Goal: Task Accomplishment & Management: Complete application form

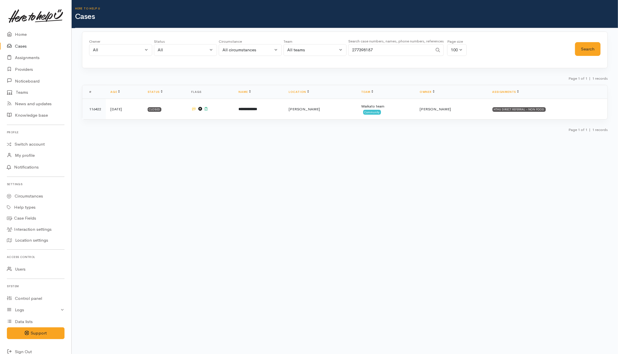
click at [128, 57] on div "Owner All My cases Aandrea Murray ('Here to help u') Akash Prakash ('Here to he…" at bounding box center [120, 49] width 63 height 21
click at [163, 52] on div "All" at bounding box center [183, 50] width 50 height 7
drag, startPoint x: 166, startPoint y: 89, endPoint x: 242, endPoint y: 80, distance: 76.4
click at [167, 90] on span "All current cases" at bounding box center [180, 87] width 32 height 7
select select "Unresolved"
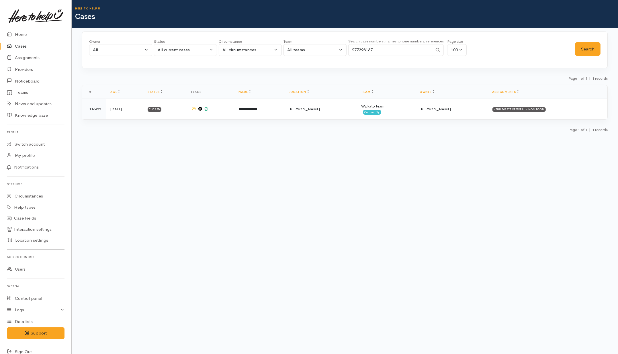
drag, startPoint x: 410, startPoint y: 52, endPoint x: 314, endPoint y: 50, distance: 96.6
click at [314, 50] on div "Owner All My cases Aandrea Murray ('Here to help u') Akash Prakash ('Here to he…" at bounding box center [332, 49] width 486 height 21
click at [589, 51] on button "Search" at bounding box center [587, 49] width 25 height 14
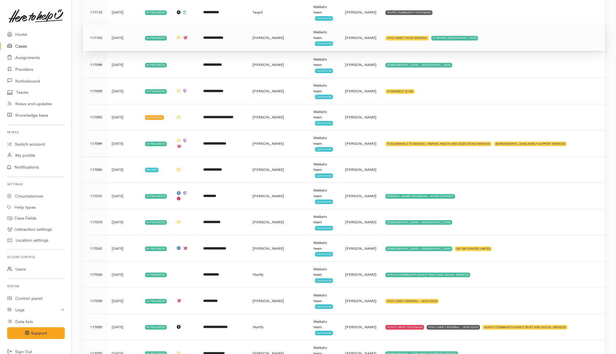
scroll to position [1540, 0]
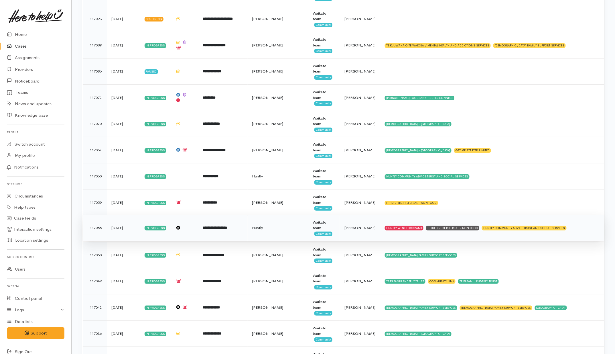
click at [248, 236] on td "**********" at bounding box center [223, 228] width 50 height 26
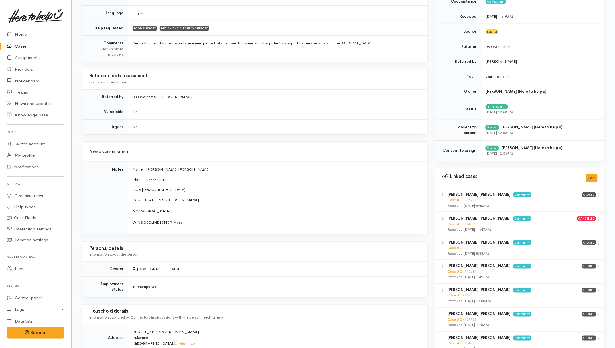
scroll to position [143, 0]
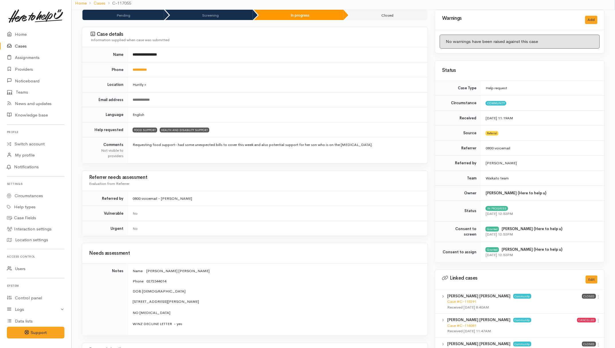
scroll to position [0, 0]
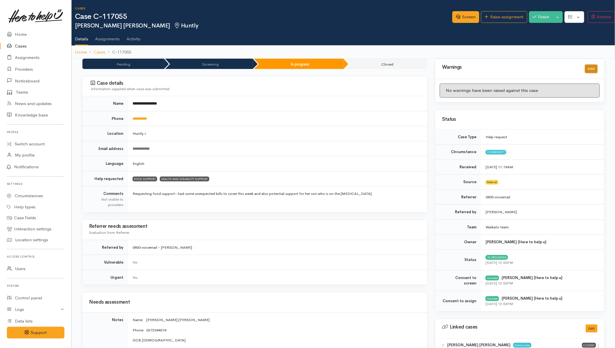
click at [589, 67] on button "Add" at bounding box center [592, 69] width 12 height 8
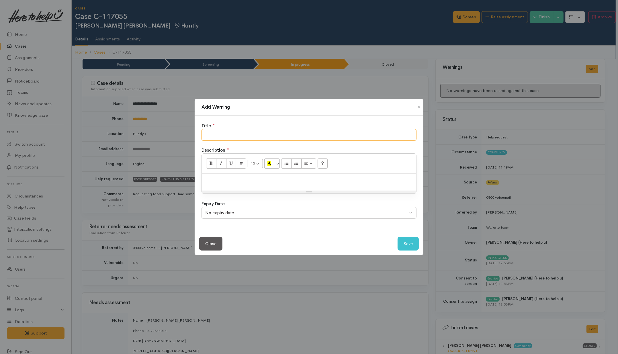
click at [313, 131] on input "text" at bounding box center [308, 135] width 215 height 12
click at [377, 75] on div "Add Warning Title ● Description ● 15 8 9 10 11 12 14 18 24 36 Background Color …" at bounding box center [309, 177] width 618 height 354
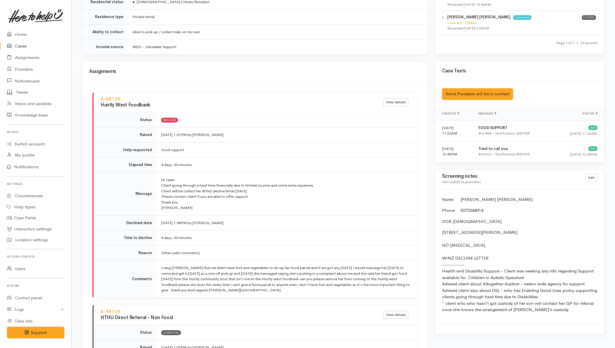
scroll to position [573, 0]
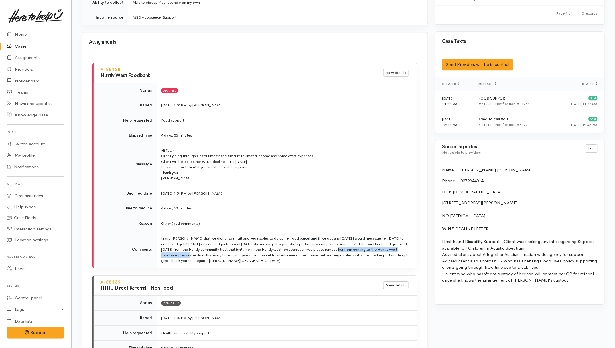
drag, startPoint x: 327, startPoint y: 247, endPoint x: 176, endPoint y: 252, distance: 151.1
click at [176, 252] on td "I rang Sarah that we didnt have fruit and vegetables to do up her food parcel a…" at bounding box center [287, 249] width 261 height 37
copy td "remove her from coming to the Huntly west foodbank"
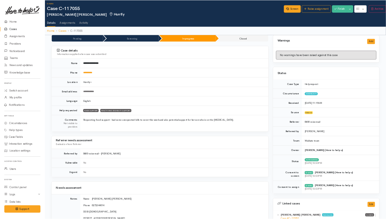
scroll to position [0, 0]
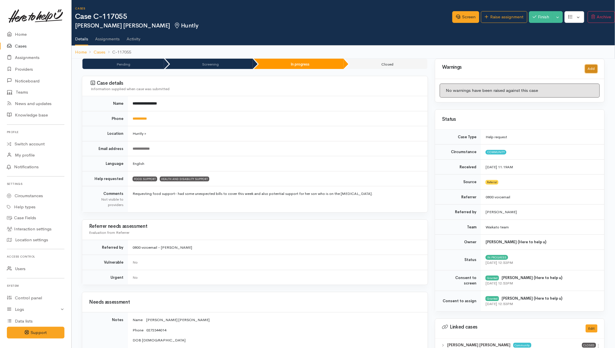
click at [590, 66] on button "Add" at bounding box center [592, 69] width 12 height 8
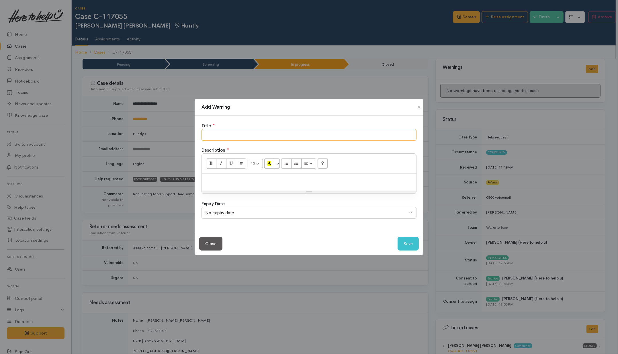
click at [401, 130] on input "text" at bounding box center [308, 135] width 215 height 12
paste input "remove her from coming to the Huntly west foodbank"
drag, startPoint x: 208, startPoint y: 135, endPoint x: 197, endPoint y: 15, distance: 120.9
click at [202, 123] on div "Title ● remove her from coming to the Huntly west foodbank" at bounding box center [308, 132] width 215 height 18
drag, startPoint x: 222, startPoint y: 134, endPoint x: 228, endPoint y: 136, distance: 6.4
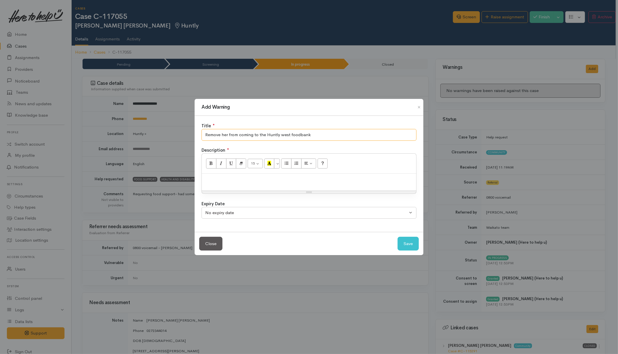
click at [228, 136] on input "Remove her from coming to the Huntly west foodbank" at bounding box center [308, 135] width 215 height 12
drag, startPoint x: 258, startPoint y: 134, endPoint x: 168, endPoint y: 134, distance: 90.5
click at [168, 134] on div "Add Warning Title ● Remove from coming to the Huntly west foodbank Description …" at bounding box center [309, 177] width 618 height 354
click at [258, 134] on input "DO NOT SENT TO Huntly west foodbank" at bounding box center [308, 135] width 215 height 12
type input "DO NOT SENT TO Huntly West foodbank"
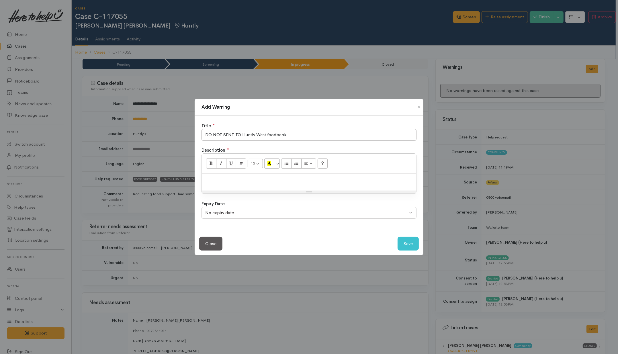
drag, startPoint x: 269, startPoint y: 182, endPoint x: 270, endPoint y: 172, distance: 9.5
click at [270, 181] on p at bounding box center [309, 179] width 209 height 7
click at [407, 241] on button "Save" at bounding box center [407, 244] width 21 height 14
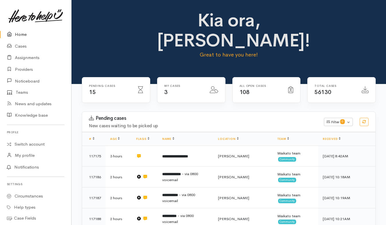
scroll to position [38, 0]
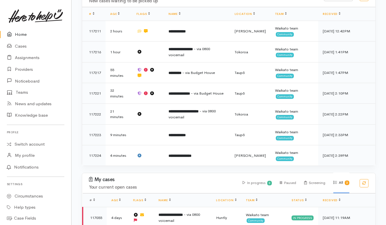
scroll to position [125, 0]
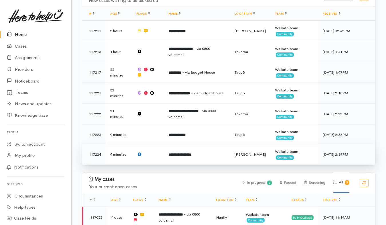
click at [229, 144] on td "**********" at bounding box center [197, 154] width 66 height 21
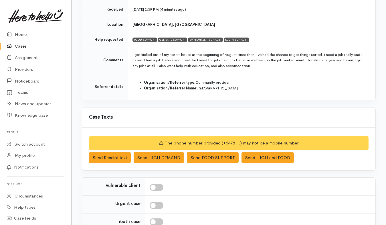
scroll to position [102, 0]
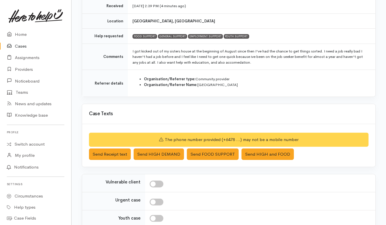
click at [186, 186] on td at bounding box center [260, 183] width 231 height 18
click at [159, 183] on input "checkbox" at bounding box center [157, 183] width 14 height 7
checkbox input "true"
click at [165, 203] on div at bounding box center [259, 202] width 219 height 7
click at [156, 199] on input "checkbox" at bounding box center [157, 202] width 14 height 7
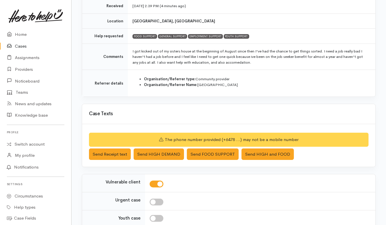
checkbox input "true"
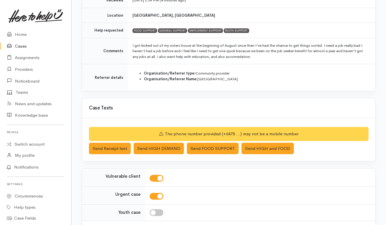
scroll to position [124, 0]
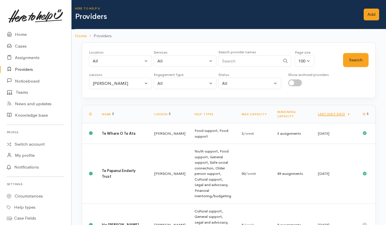
select select "1759"
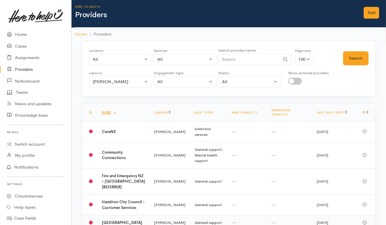
scroll to position [1, 0]
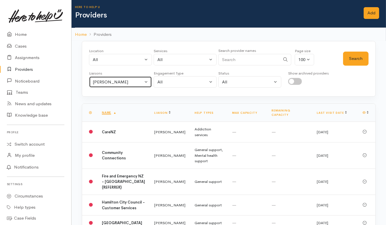
click at [125, 83] on div "Helena Kaufononga" at bounding box center [118, 82] width 50 height 7
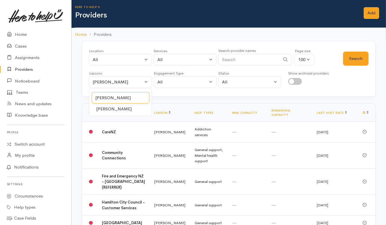
type input "nicol"
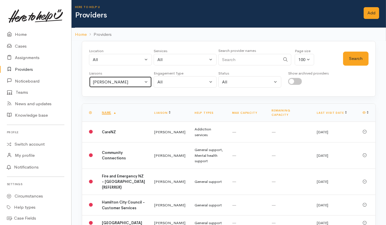
click at [128, 84] on div "Helena Kaufononga" at bounding box center [118, 82] width 50 height 7
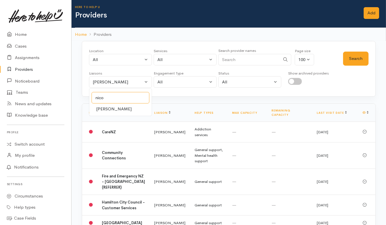
type input "nico"
click at [124, 109] on link "Nicole Rusk" at bounding box center [120, 109] width 62 height 9
select select "2314"
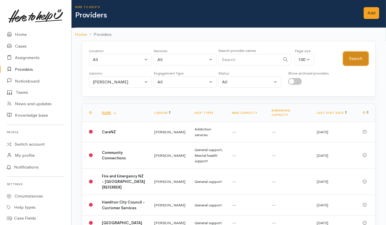
click at [353, 60] on button "Search" at bounding box center [355, 59] width 25 height 14
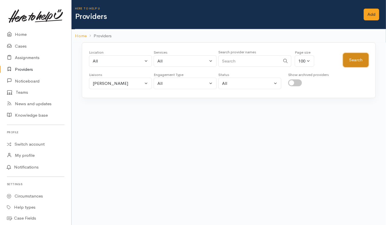
scroll to position [0, 0]
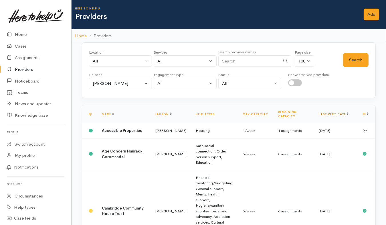
click at [331, 112] on link "Last visit date" at bounding box center [334, 114] width 30 height 4
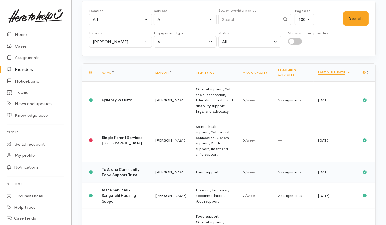
scroll to position [41, 0]
drag, startPoint x: 244, startPoint y: 52, endPoint x: 251, endPoint y: 49, distance: 8.3
click at [251, 49] on div "Location All Tauranga Eastern Bay of Plenty - other Kawerau Ōhope Ōpōtiki Whaka…" at bounding box center [229, 29] width 294 height 56
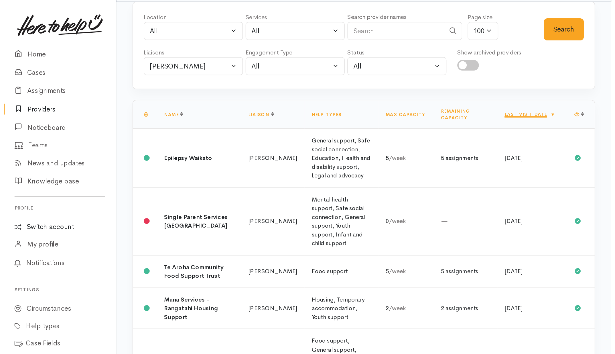
scroll to position [41, 0]
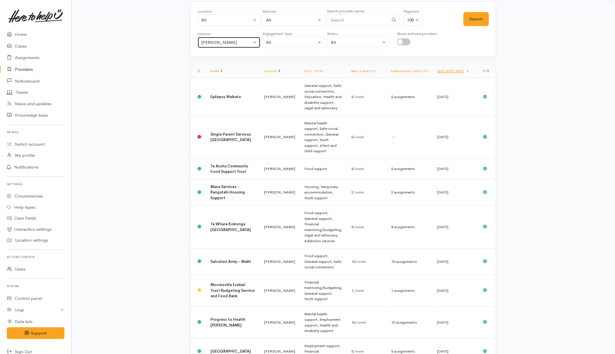
click at [233, 45] on div "[PERSON_NAME]" at bounding box center [226, 42] width 50 height 7
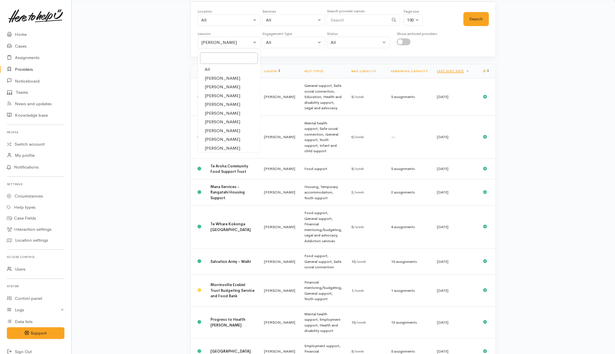
click at [207, 71] on span "All" at bounding box center [207, 69] width 5 height 7
click at [277, 25] on div "Services All Addiction services Cleaning supplies Cultural support Domestic ani…" at bounding box center [293, 19] width 63 height 21
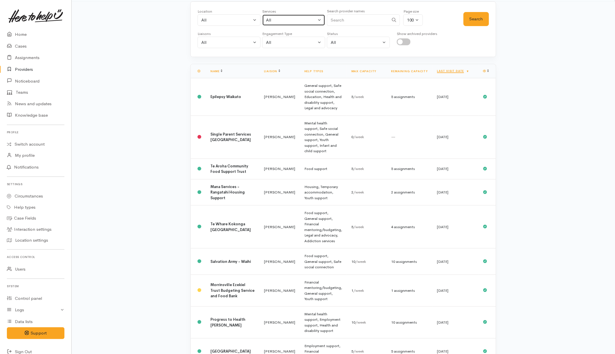
drag, startPoint x: 277, startPoint y: 25, endPoint x: 279, endPoint y: 20, distance: 5.3
click at [279, 21] on div "All" at bounding box center [291, 20] width 50 height 7
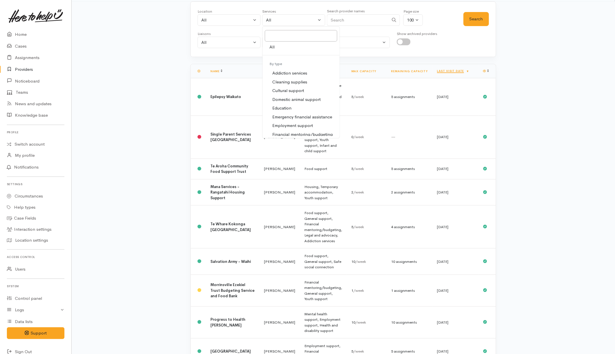
click at [388, 19] on div "Location All Tauranga Eastern Bay of Plenty - other Kawerau Ōhope Ōpōtiki Whaka…" at bounding box center [331, 19] width 266 height 21
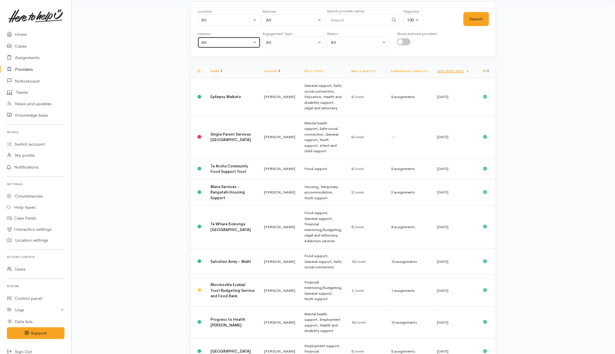
click at [215, 44] on div "All" at bounding box center [226, 42] width 50 height 7
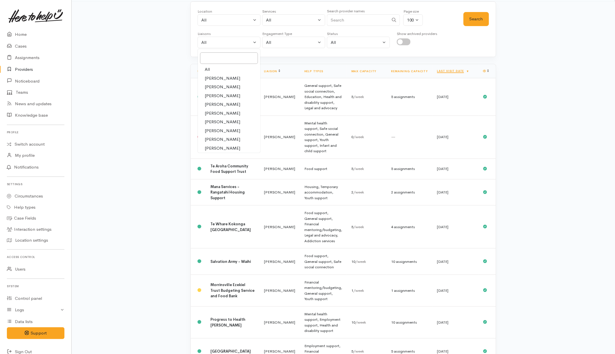
click at [212, 95] on span "[PERSON_NAME]" at bounding box center [223, 96] width 36 height 7
select select "202"
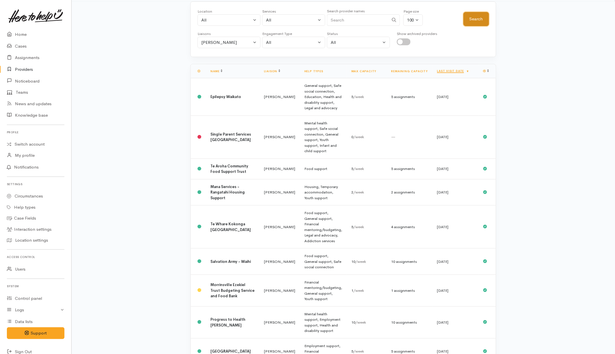
click at [388, 21] on button "Search" at bounding box center [476, 19] width 25 height 14
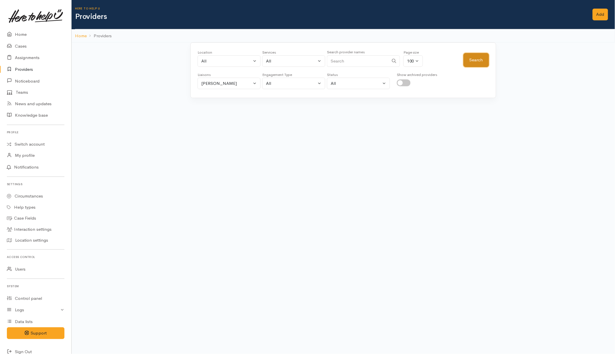
scroll to position [0, 0]
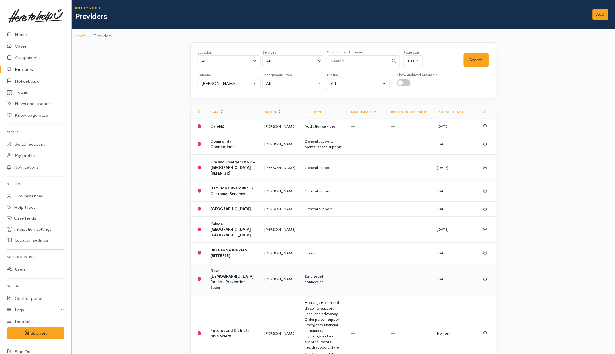
click at [367, 225] on td "—" at bounding box center [367, 279] width 40 height 32
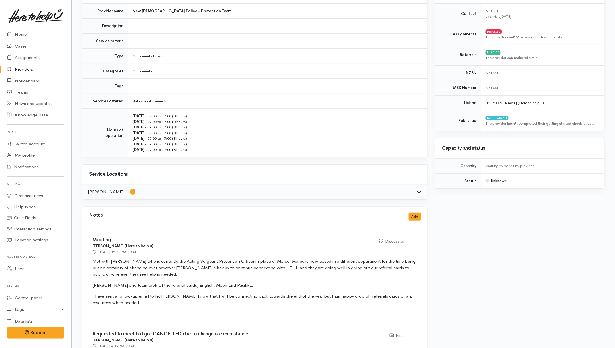
scroll to position [72, 0]
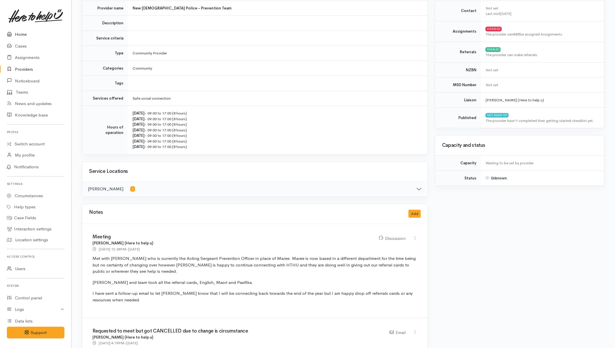
click at [22, 34] on link "Home" at bounding box center [35, 35] width 71 height 12
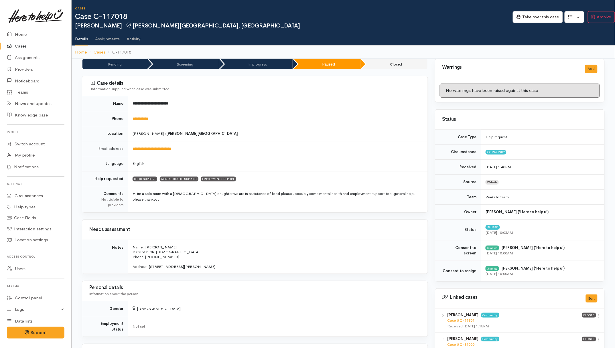
click at [134, 38] on link "Activity" at bounding box center [134, 37] width 14 height 16
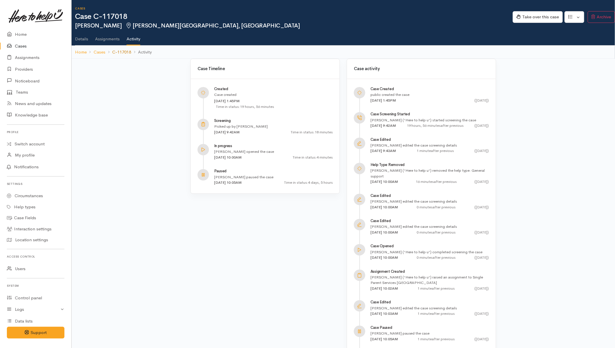
click at [123, 50] on link "C-117018" at bounding box center [121, 52] width 19 height 7
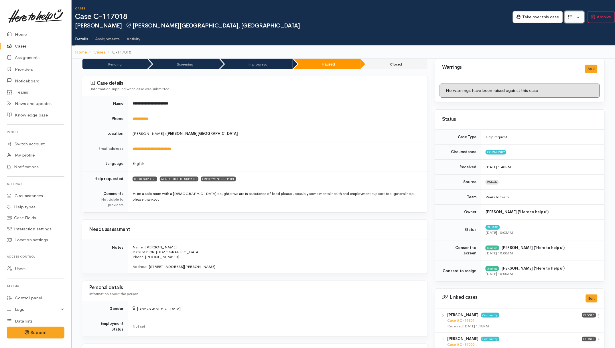
click at [577, 16] on button "button" at bounding box center [575, 17] width 20 height 12
click at [539, 48] on link "Re-assign team" at bounding box center [553, 47] width 61 height 9
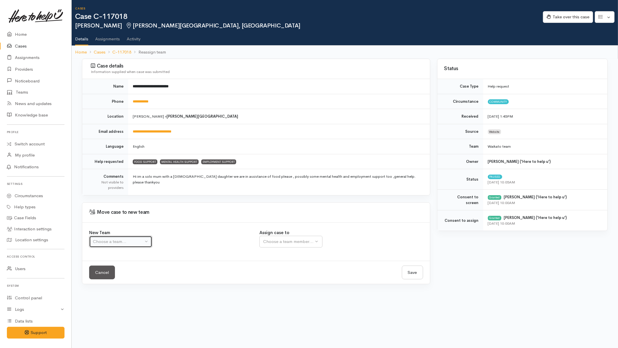
click at [127, 245] on div "Choose a team..." at bounding box center [118, 242] width 50 height 7
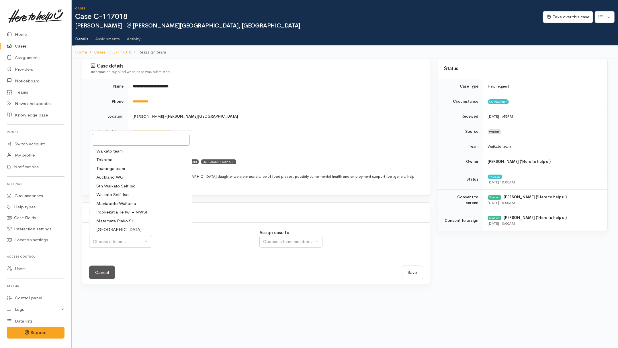
click at [100, 151] on span "Waikato team" at bounding box center [109, 151] width 26 height 7
select select "1"
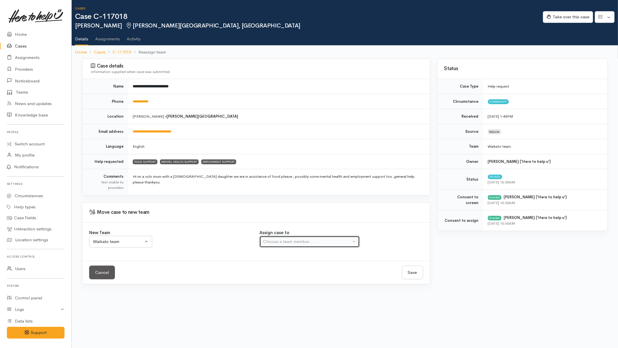
click at [312, 247] on button "Choose a team member..." at bounding box center [309, 242] width 100 height 12
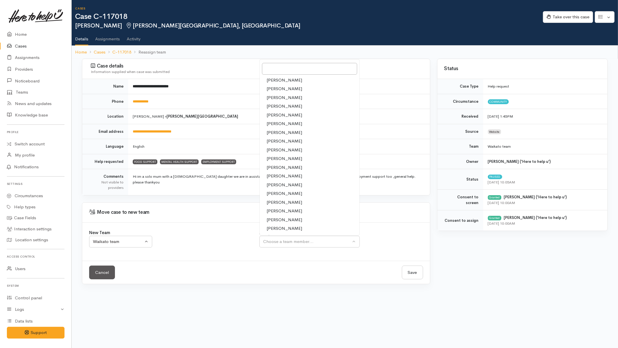
click at [272, 226] on span "[PERSON_NAME]" at bounding box center [284, 228] width 36 height 7
select select "1463"
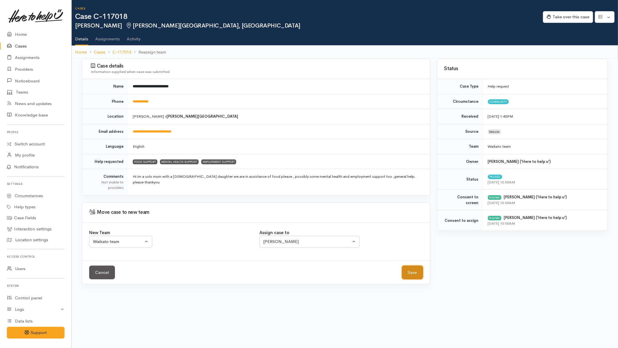
click at [413, 271] on button "Save" at bounding box center [412, 273] width 21 height 14
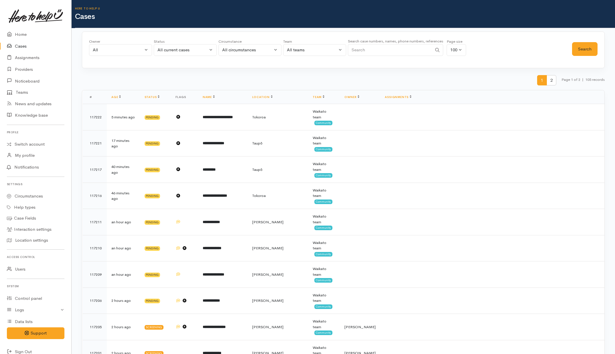
select select "Unresolved"
drag, startPoint x: 105, startPoint y: 53, endPoint x: 119, endPoint y: 46, distance: 15.9
click at [105, 53] on div "All" at bounding box center [118, 50] width 50 height 7
type input "Priyan"
click at [112, 91] on link "[PERSON_NAME] ('Here to help u')" at bounding box center [132, 87] width 87 height 9
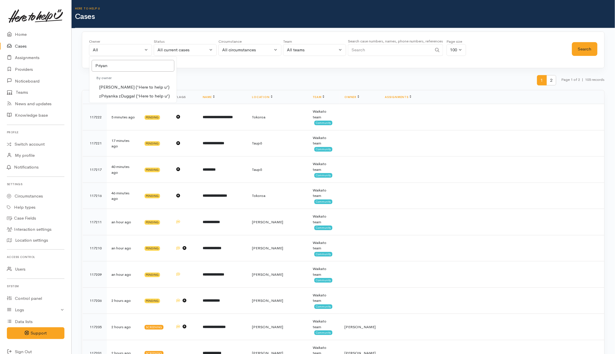
select select "2109"
click at [581, 46] on button "Search" at bounding box center [584, 49] width 25 height 14
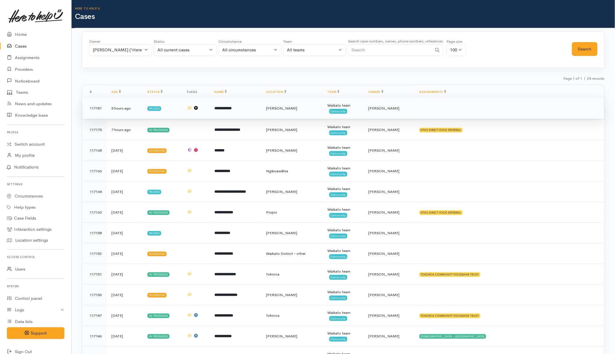
click at [481, 110] on td at bounding box center [510, 108] width 190 height 21
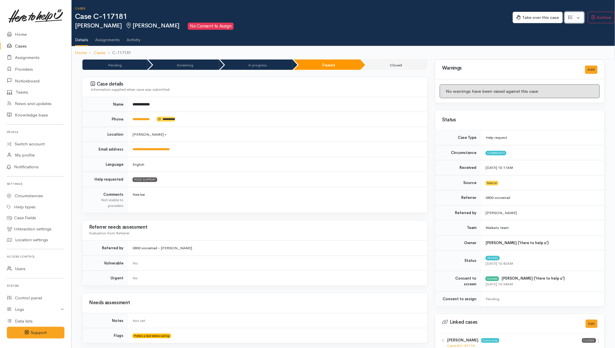
click at [573, 18] on button "button" at bounding box center [575, 18] width 20 height 12
click at [551, 49] on link "Re-assign team" at bounding box center [553, 48] width 61 height 9
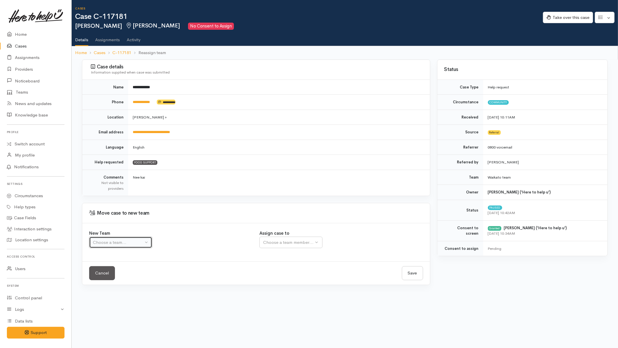
click at [129, 245] on div "Choose a team..." at bounding box center [118, 242] width 50 height 7
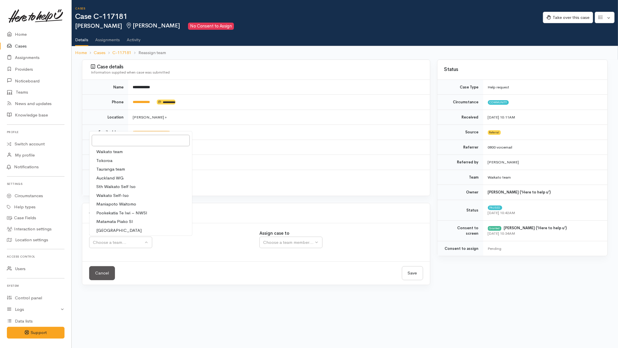
click at [113, 152] on span "Waikato team" at bounding box center [109, 152] width 26 height 7
select select "1"
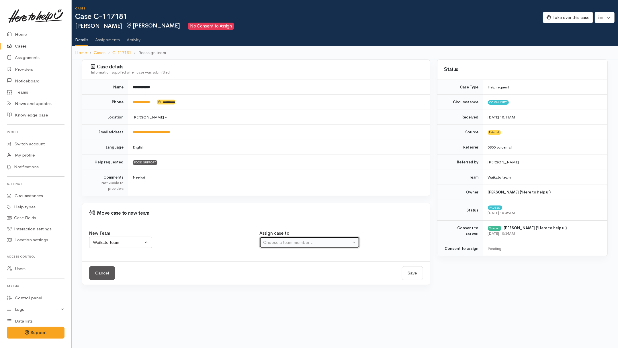
drag, startPoint x: 280, startPoint y: 242, endPoint x: 279, endPoint y: 237, distance: 5.6
click at [280, 241] on div "Choose a team member..." at bounding box center [307, 242] width 88 height 7
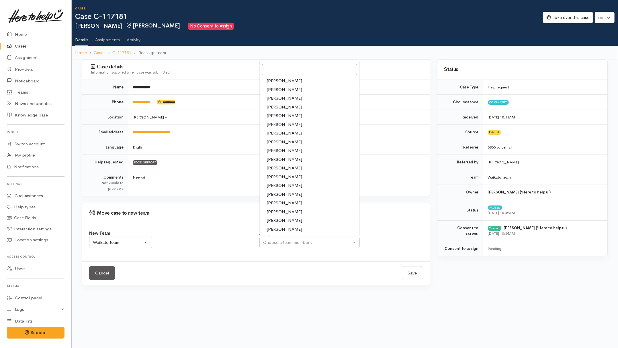
click at [272, 228] on span "Shirley Mackie" at bounding box center [284, 229] width 36 height 7
select select "1463"
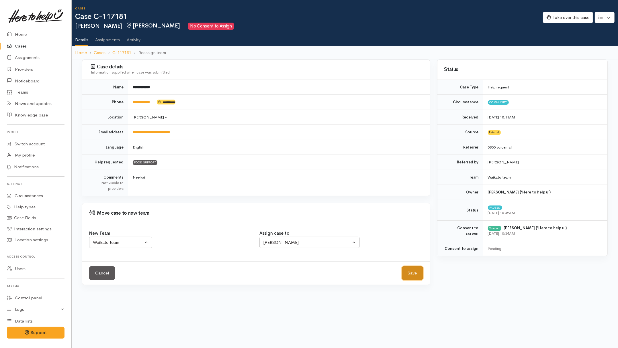
click at [413, 274] on button "Save" at bounding box center [412, 273] width 21 height 14
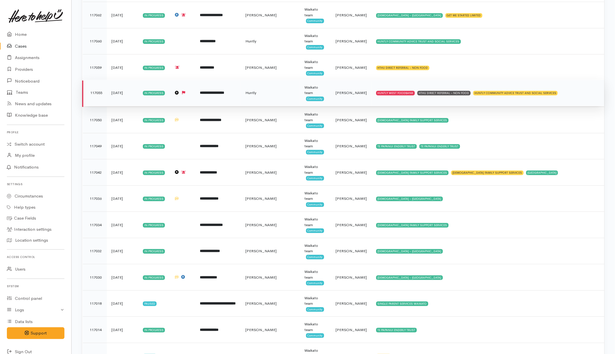
scroll to position [1791, 0]
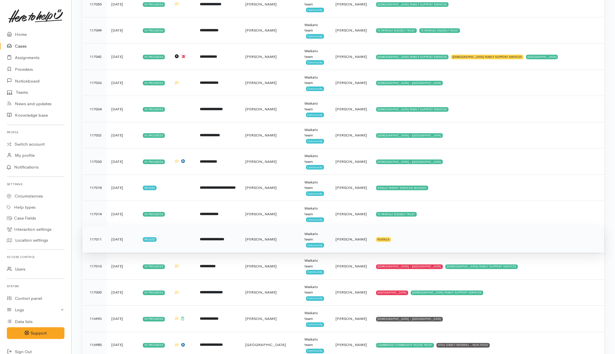
click at [241, 252] on td "**********" at bounding box center [218, 239] width 45 height 26
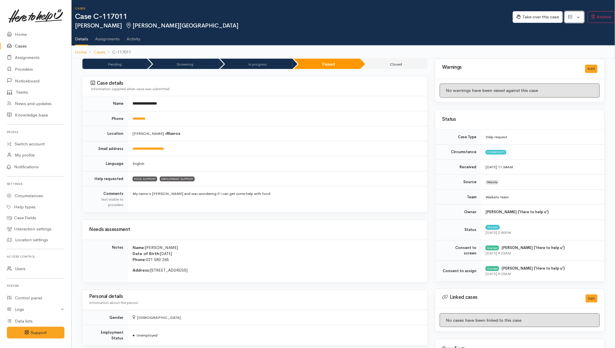
click at [578, 17] on button "button" at bounding box center [575, 17] width 20 height 12
click at [559, 46] on link "Re-assign team" at bounding box center [553, 47] width 61 height 9
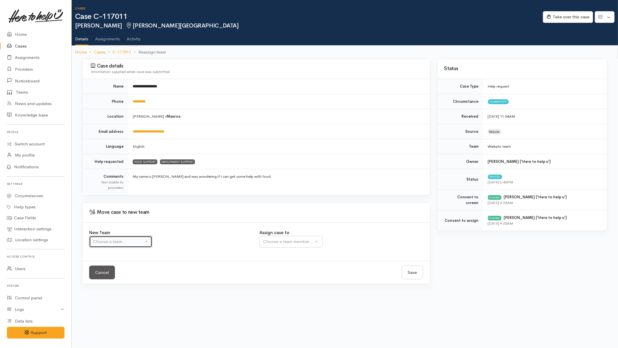
click at [138, 246] on button "Choose a team..." at bounding box center [120, 242] width 63 height 12
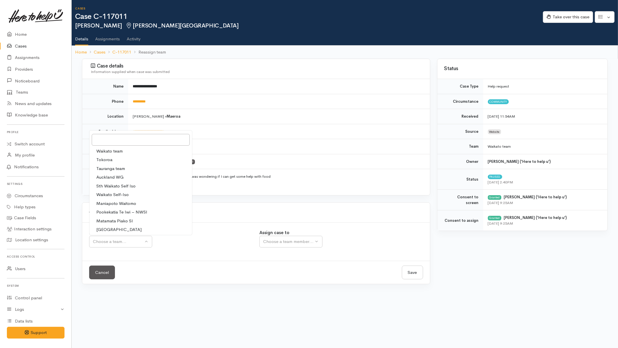
click at [107, 150] on span "Waikato team" at bounding box center [109, 151] width 26 height 7
select select "1"
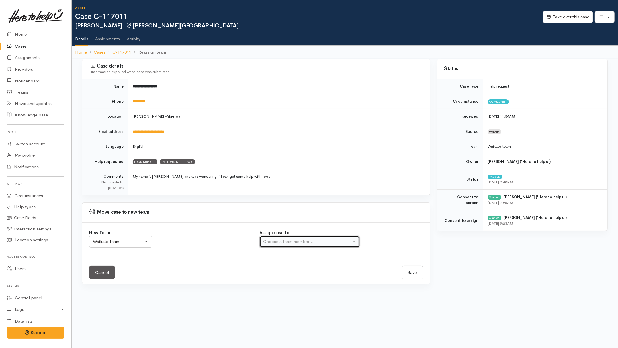
click at [320, 241] on div "Choose a team member..." at bounding box center [307, 242] width 88 height 7
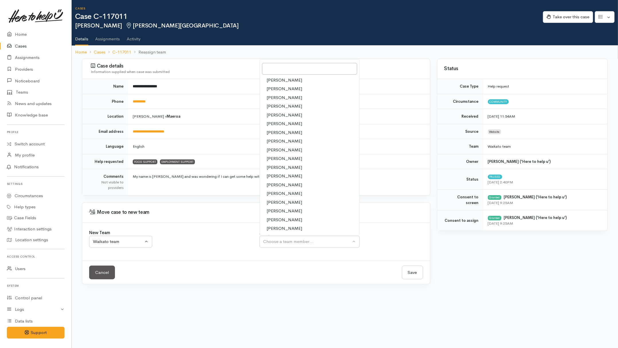
click at [272, 228] on span "[PERSON_NAME]" at bounding box center [284, 228] width 36 height 7
select select "1463"
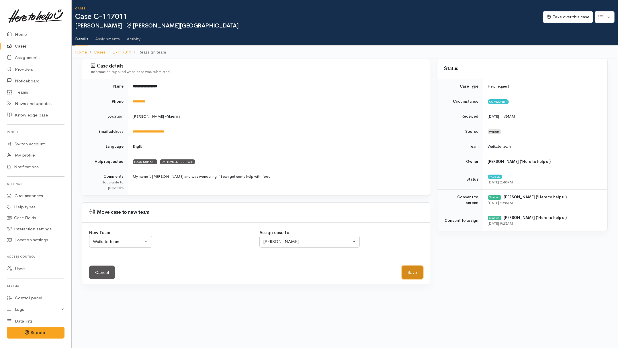
click at [412, 274] on button "Save" at bounding box center [412, 273] width 21 height 14
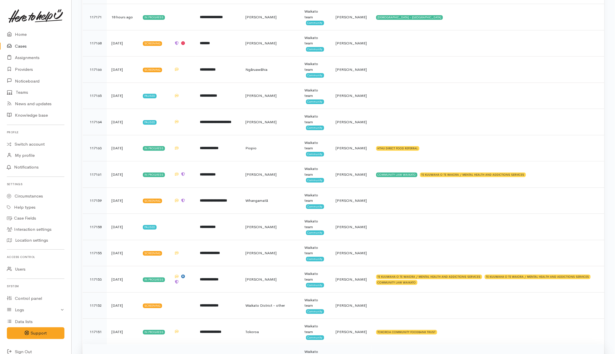
scroll to position [645, 0]
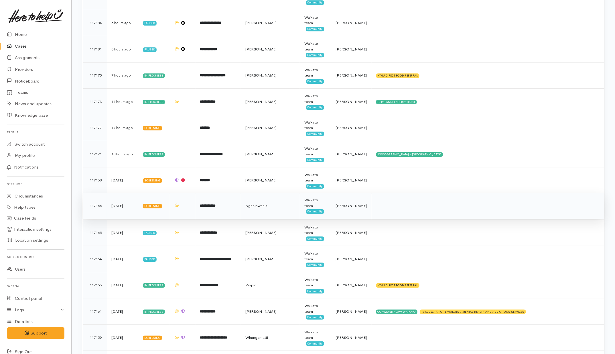
click at [225, 211] on td "**********" at bounding box center [218, 206] width 45 height 26
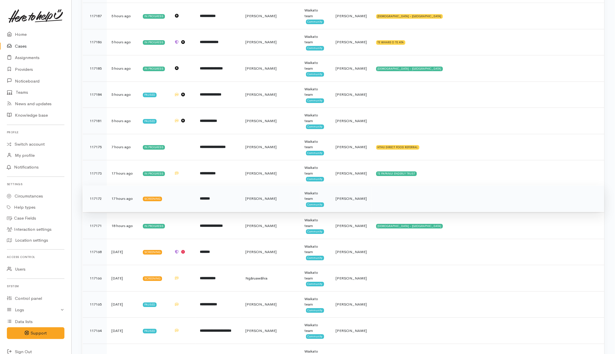
scroll to position [752, 0]
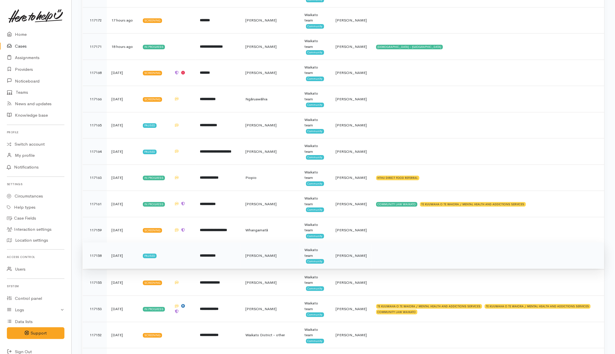
click at [184, 261] on td at bounding box center [183, 255] width 26 height 26
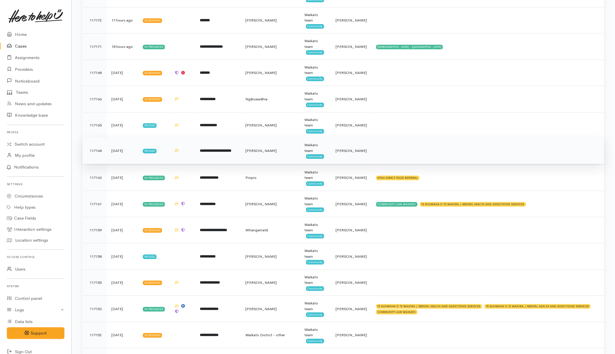
click at [408, 154] on td at bounding box center [488, 151] width 233 height 26
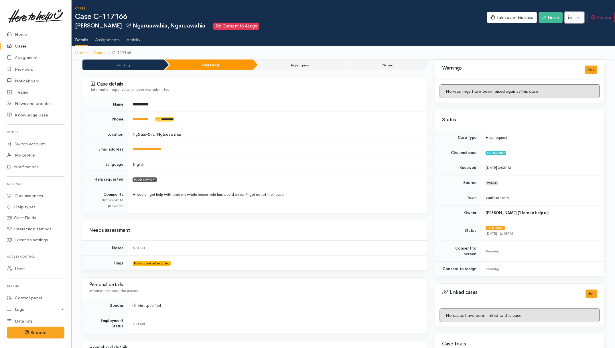
click at [492, 16] on button "button" at bounding box center [575, 18] width 20 height 12
click at [492, 48] on link "Re-assign team" at bounding box center [553, 48] width 61 height 9
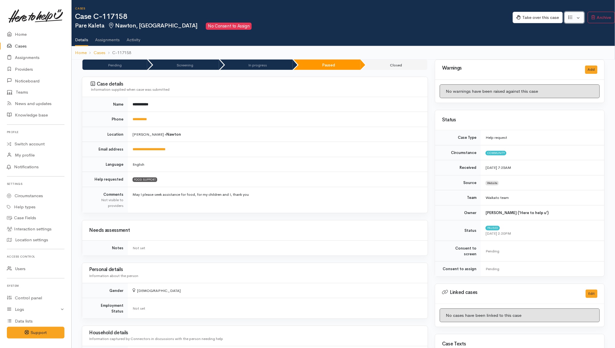
click at [492, 18] on button "button" at bounding box center [575, 18] width 20 height 12
click at [492, 47] on link "Re-assign team" at bounding box center [553, 48] width 61 height 9
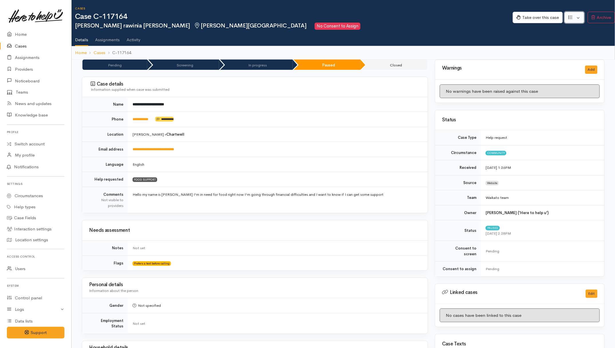
click at [492, 15] on button "button" at bounding box center [575, 18] width 20 height 12
click at [492, 50] on link "Re-assign team" at bounding box center [553, 48] width 61 height 9
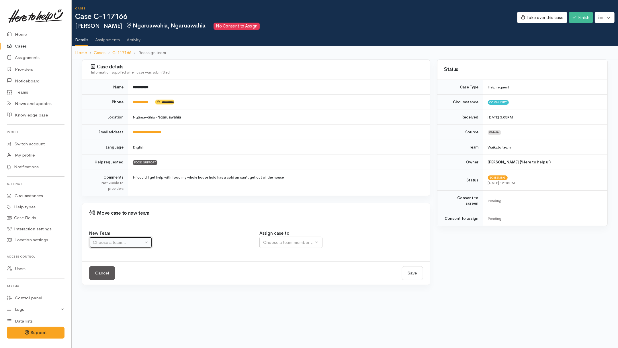
click at [133, 247] on button "Choose a team..." at bounding box center [120, 243] width 63 height 12
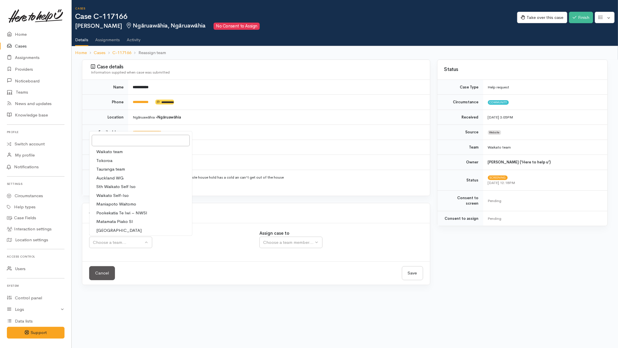
click at [113, 150] on span "Waikato team" at bounding box center [109, 152] width 26 height 7
select select "1"
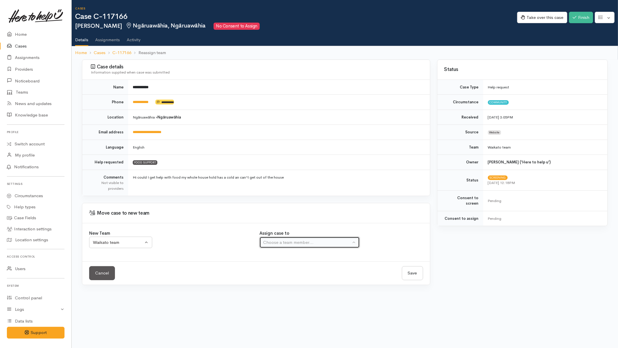
click at [275, 244] on div "Choose a team member..." at bounding box center [307, 242] width 88 height 7
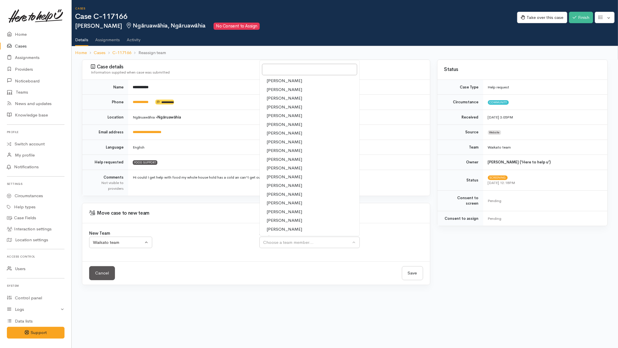
click at [268, 201] on span "Nor Hashim" at bounding box center [284, 203] width 36 height 7
select select "1920"
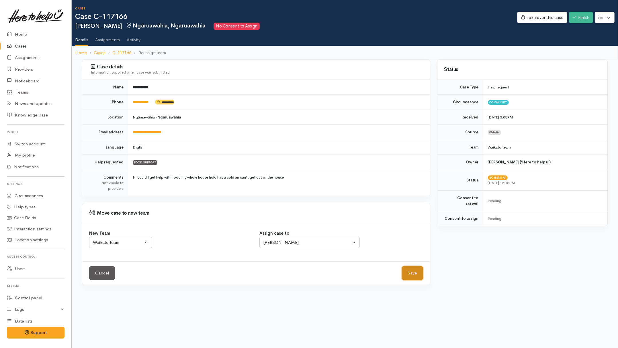
click at [415, 276] on button "Save" at bounding box center [412, 273] width 21 height 14
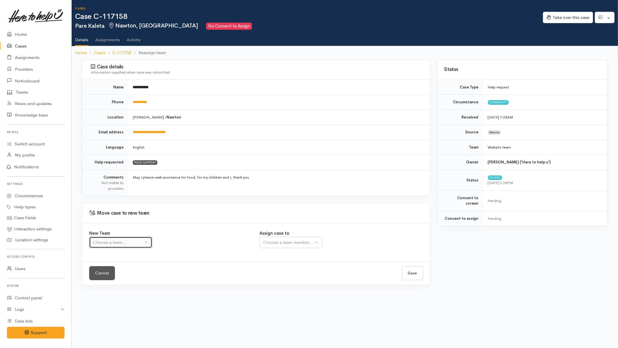
click at [116, 244] on div "Choose a team..." at bounding box center [118, 242] width 50 height 7
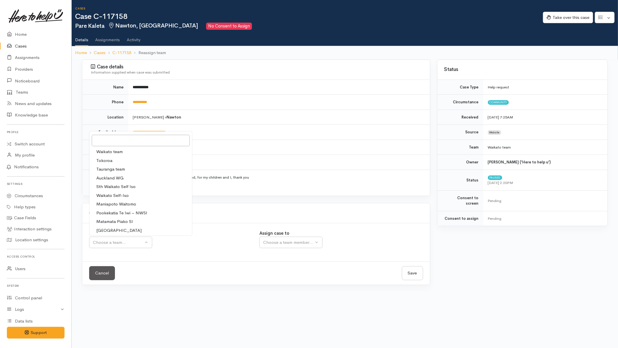
click at [123, 154] on link "Waikato team" at bounding box center [140, 152] width 103 height 9
select select "1"
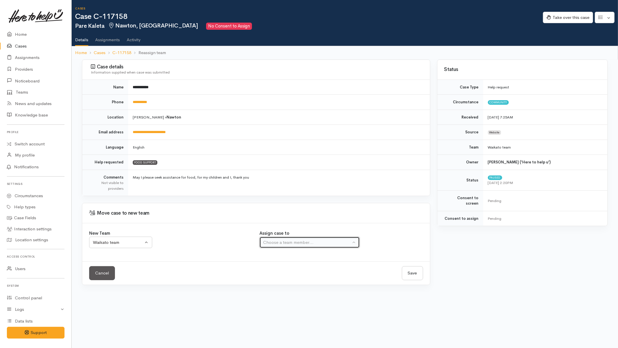
click at [290, 243] on div "Choose a team member..." at bounding box center [307, 242] width 88 height 7
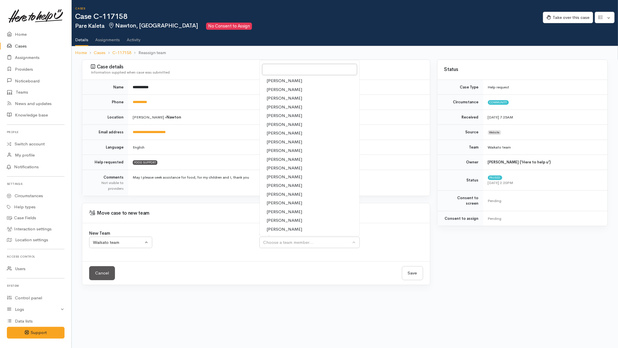
click at [282, 203] on span "[PERSON_NAME]" at bounding box center [284, 203] width 36 height 7
select select "1920"
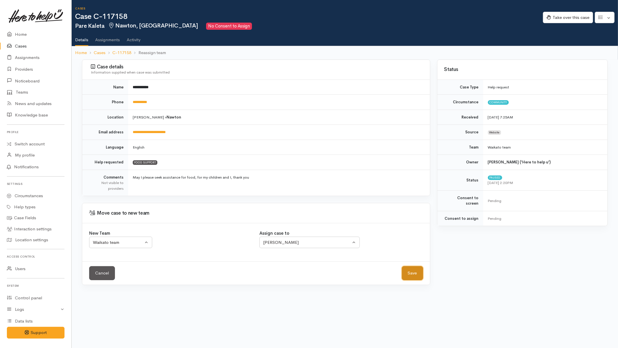
click at [417, 272] on button "Save" at bounding box center [412, 273] width 21 height 14
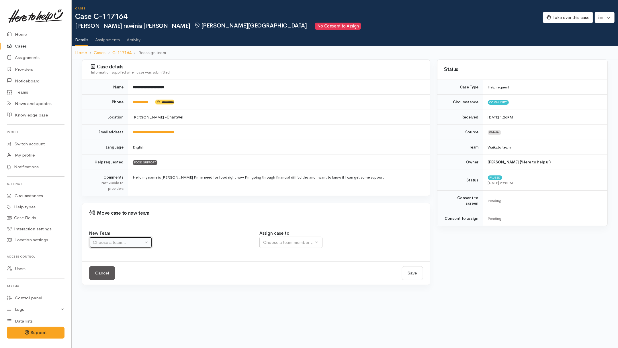
click at [111, 243] on div "Choose a team..." at bounding box center [118, 242] width 50 height 7
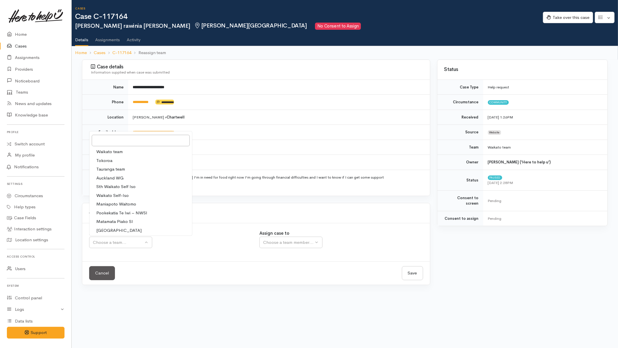
click at [112, 150] on span "Waikato team" at bounding box center [109, 152] width 26 height 7
select select "1"
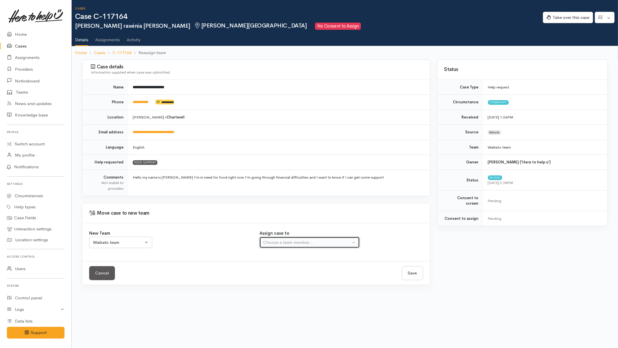
click at [284, 246] on div "Choose a team member..." at bounding box center [307, 242] width 88 height 7
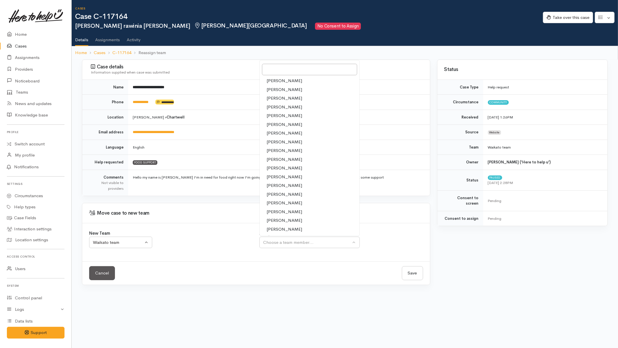
click at [281, 203] on span "[PERSON_NAME]" at bounding box center [284, 203] width 36 height 7
select select "1920"
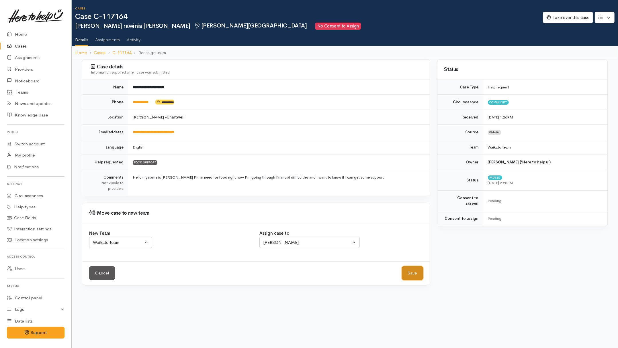
click at [410, 270] on button "Save" at bounding box center [412, 273] width 21 height 14
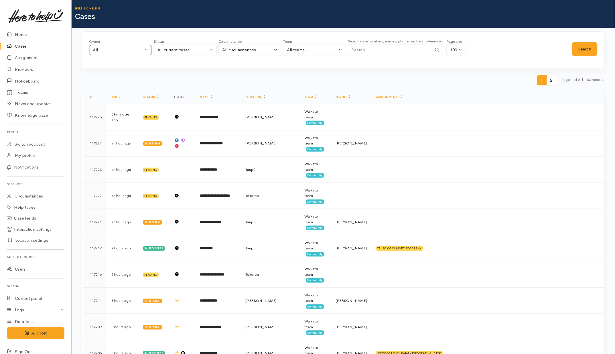
click at [112, 52] on div "All" at bounding box center [118, 50] width 50 height 7
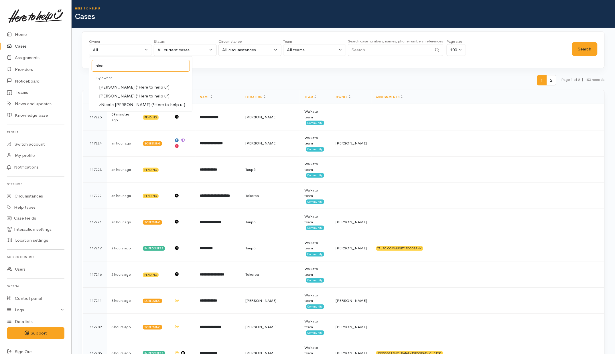
type input "nico"
click at [149, 96] on span "Nicole Rusk ('Here to help u')" at bounding box center [134, 96] width 70 height 7
select select "2314"
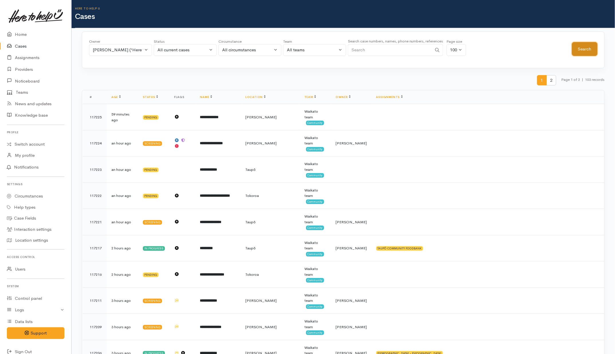
click at [589, 43] on button "Search" at bounding box center [584, 49] width 25 height 14
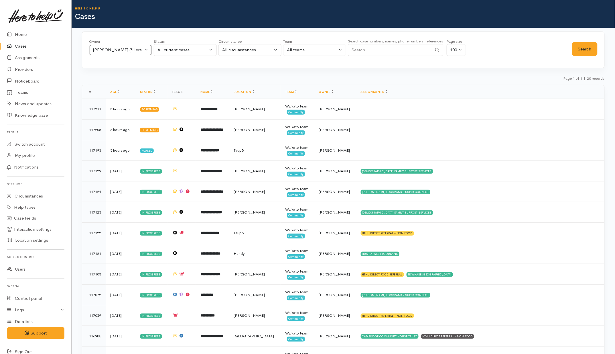
click at [120, 51] on div "[PERSON_NAME] ('Here to help u')" at bounding box center [118, 50] width 50 height 7
type input "kata"
click at [130, 85] on span "Katarina Daly ('Here to help u')" at bounding box center [134, 87] width 70 height 7
select select "1252"
click at [580, 55] on button "Search" at bounding box center [584, 49] width 25 height 14
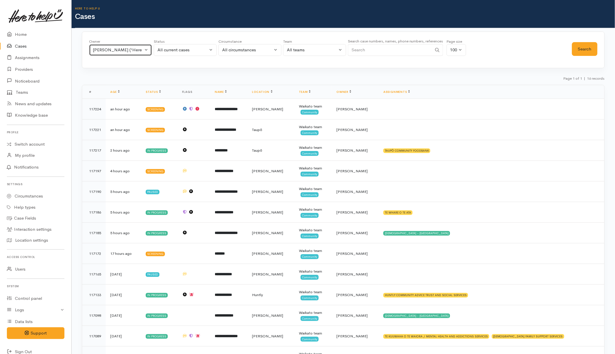
click at [105, 49] on div "Katarina Daly ('Here to help u')" at bounding box center [118, 50] width 50 height 7
type input "kyl"
click at [137, 89] on span "Kyleigh Pike ('Here to help u')" at bounding box center [134, 87] width 70 height 7
select select "1759"
click at [582, 49] on button "Search" at bounding box center [584, 49] width 25 height 14
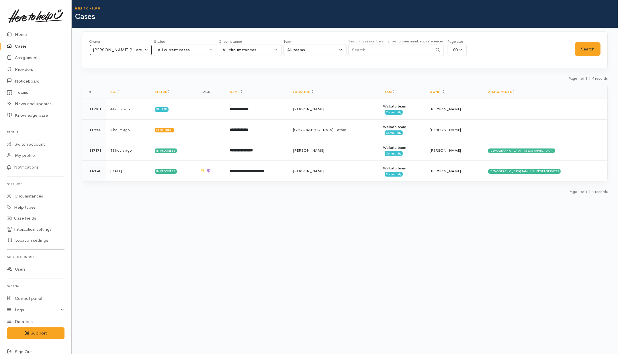
click at [112, 49] on div "Kyleigh Pike ('Here to help u')" at bounding box center [118, 50] width 50 height 7
type input "pri"
click at [121, 89] on span "[PERSON_NAME] ('Here to help u')" at bounding box center [134, 87] width 70 height 7
select select "2109"
click at [584, 46] on button "Search" at bounding box center [587, 49] width 25 height 14
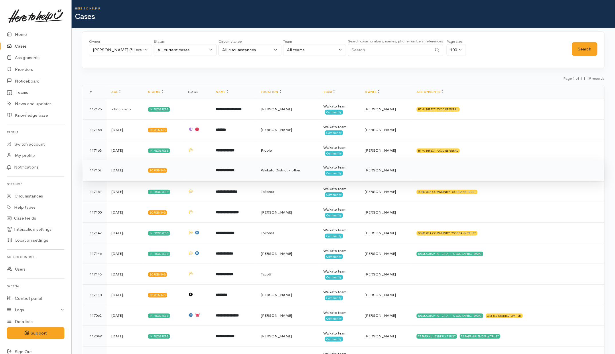
click at [132, 174] on td "[DATE]" at bounding box center [125, 170] width 37 height 21
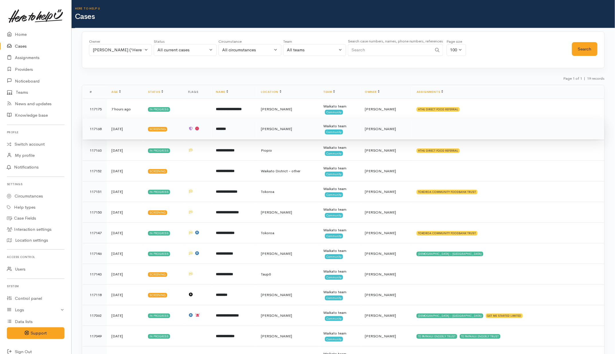
click at [133, 132] on td "[DATE]" at bounding box center [125, 129] width 37 height 21
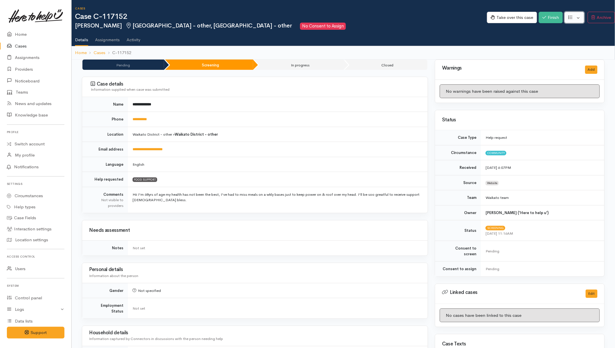
click at [492, 14] on button "button" at bounding box center [575, 18] width 20 height 12
click at [492, 47] on link "Re-assign team" at bounding box center [553, 48] width 61 height 9
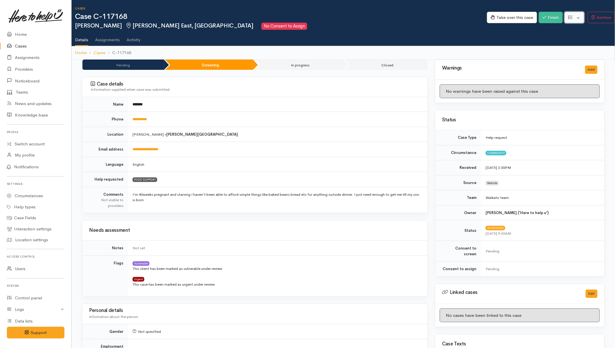
click at [492, 17] on button "button" at bounding box center [575, 18] width 20 height 12
click at [492, 48] on link "Re-assign team" at bounding box center [553, 48] width 61 height 9
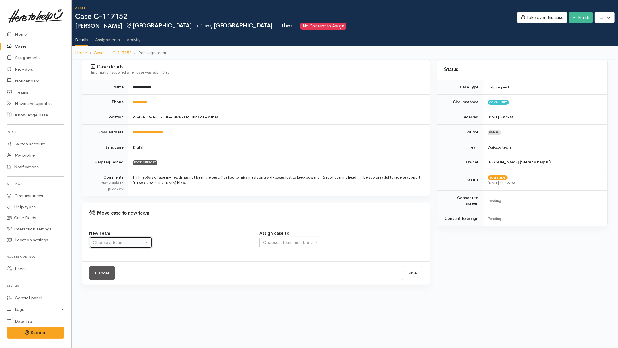
click at [142, 248] on button "Choose a team..." at bounding box center [120, 243] width 63 height 12
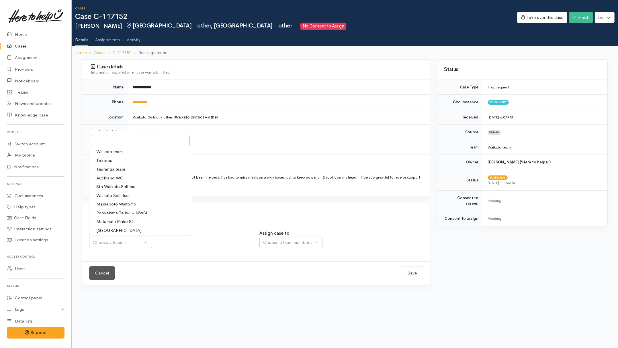
click at [121, 154] on span "Waikato team" at bounding box center [109, 152] width 26 height 7
select select "1"
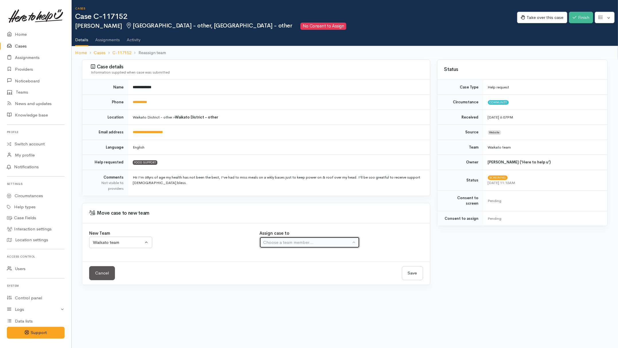
click at [301, 243] on div "Choose a team member..." at bounding box center [307, 242] width 88 height 7
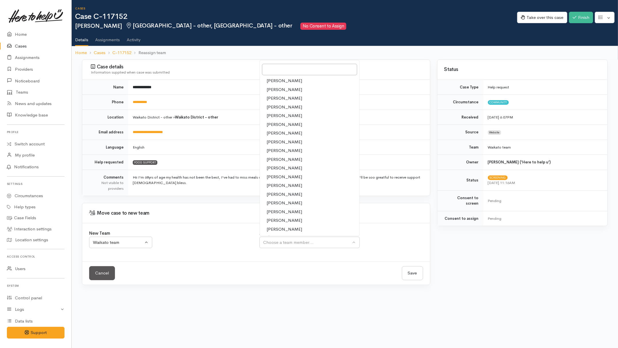
click at [278, 159] on span "[PERSON_NAME]" at bounding box center [284, 159] width 36 height 7
select select "1252"
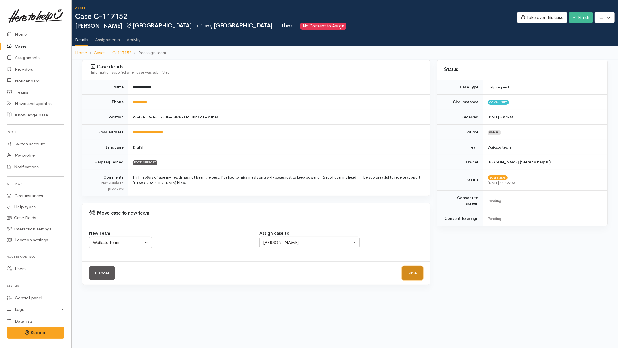
click at [411, 271] on button "Save" at bounding box center [412, 273] width 21 height 14
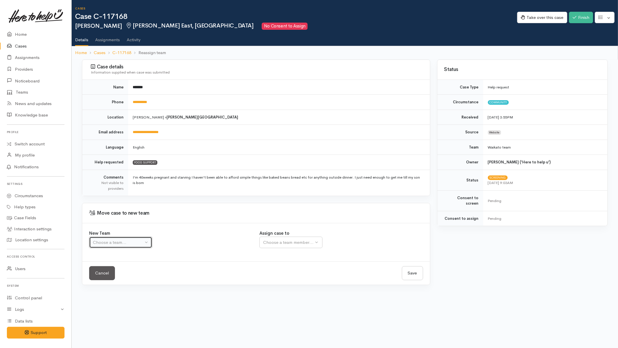
click at [138, 237] on button "Choose a team..." at bounding box center [120, 243] width 63 height 12
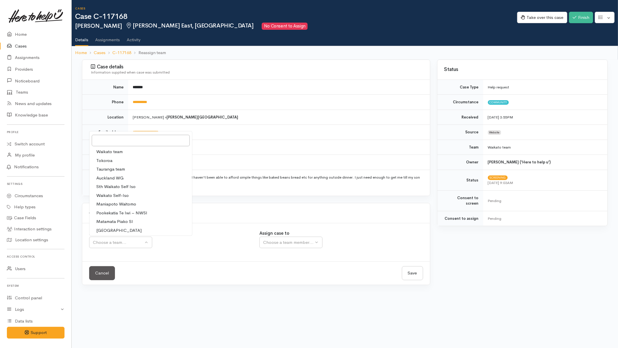
click at [119, 151] on span "Waikato team" at bounding box center [109, 152] width 26 height 7
select select "1"
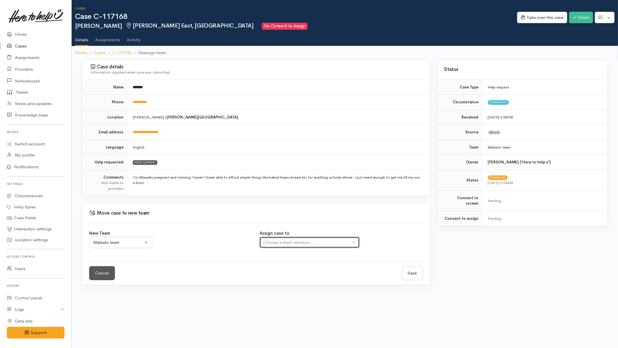
click at [291, 239] on button "Choose a team member..." at bounding box center [309, 243] width 100 height 12
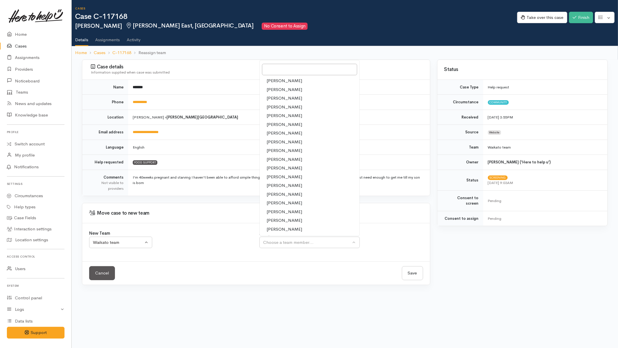
drag, startPoint x: 277, startPoint y: 160, endPoint x: 302, endPoint y: 171, distance: 27.4
click at [277, 160] on span "Katarina Daly" at bounding box center [284, 159] width 36 height 7
select select "1252"
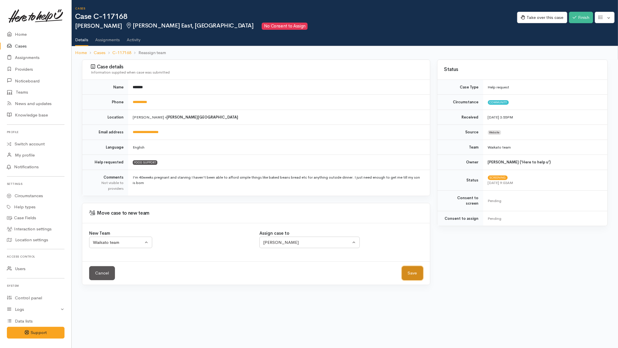
click at [412, 274] on button "Save" at bounding box center [412, 273] width 21 height 14
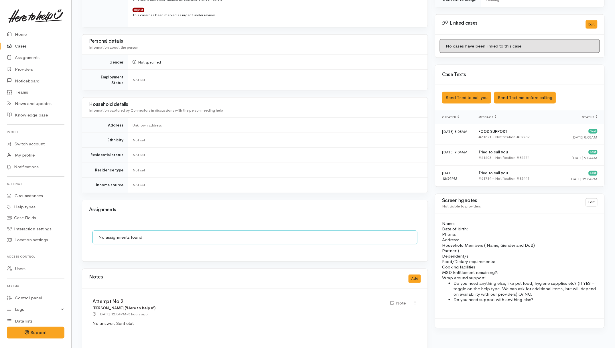
scroll to position [320, 0]
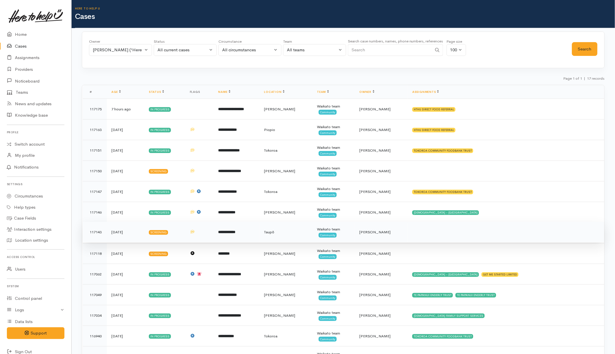
click at [483, 234] on td at bounding box center [506, 232] width 197 height 21
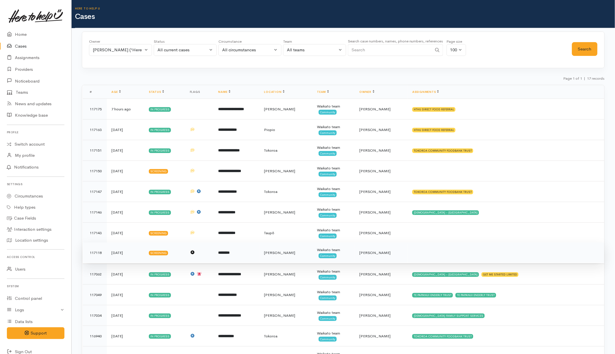
click at [475, 252] on td at bounding box center [506, 252] width 197 height 21
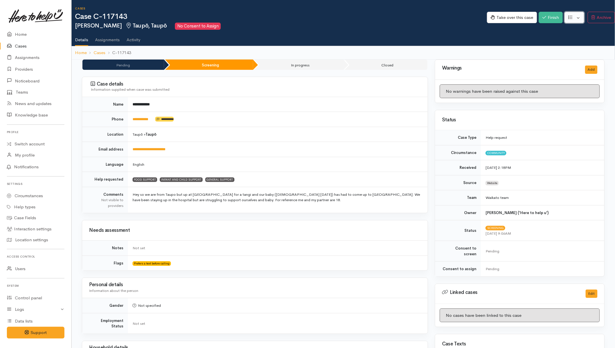
click at [492, 19] on button "button" at bounding box center [575, 18] width 20 height 12
click at [492, 48] on link "Re-assign team" at bounding box center [553, 48] width 61 height 9
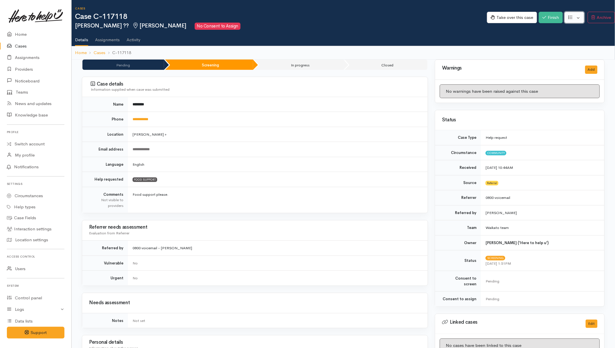
click at [492, 19] on button "button" at bounding box center [575, 18] width 20 height 12
drag, startPoint x: 554, startPoint y: 45, endPoint x: 537, endPoint y: 46, distance: 17.0
click at [492, 45] on link "Re-assign team" at bounding box center [553, 48] width 61 height 9
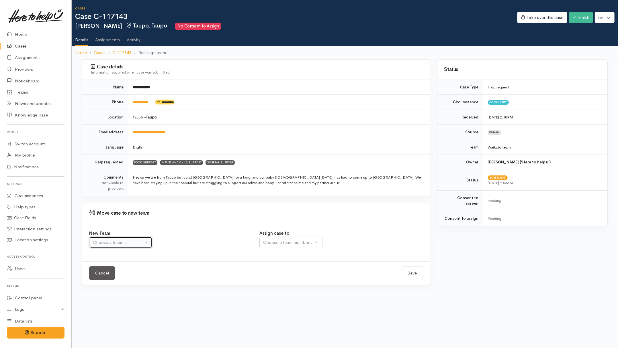
click at [130, 244] on div "Choose a team..." at bounding box center [118, 242] width 50 height 7
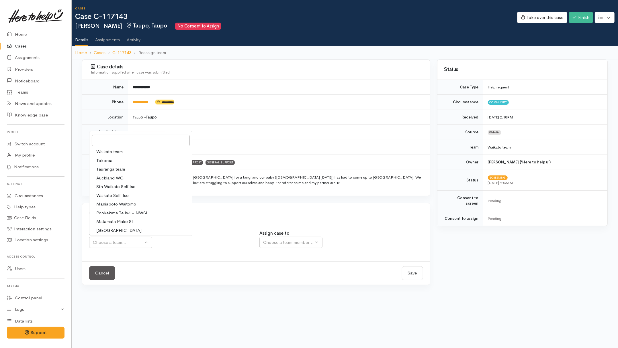
click at [118, 153] on span "Waikato team" at bounding box center [109, 152] width 26 height 7
select select "1"
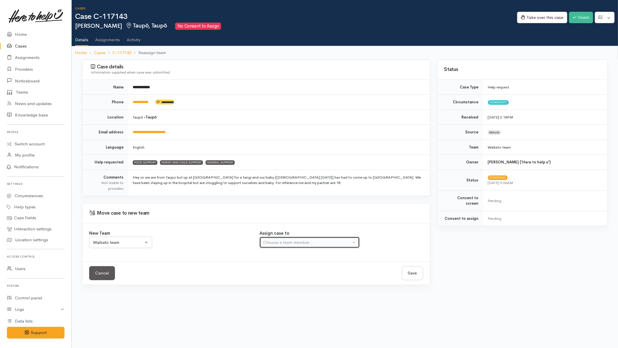
click at [276, 246] on div "Choose a team member..." at bounding box center [307, 242] width 88 height 7
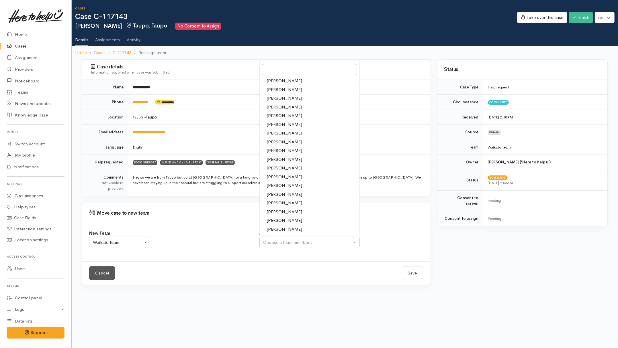
click at [276, 195] on span "[PERSON_NAME]" at bounding box center [284, 194] width 36 height 7
select select "2314"
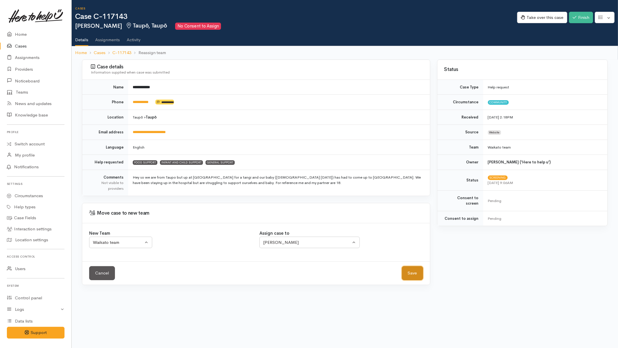
click at [413, 278] on button "Save" at bounding box center [412, 273] width 21 height 14
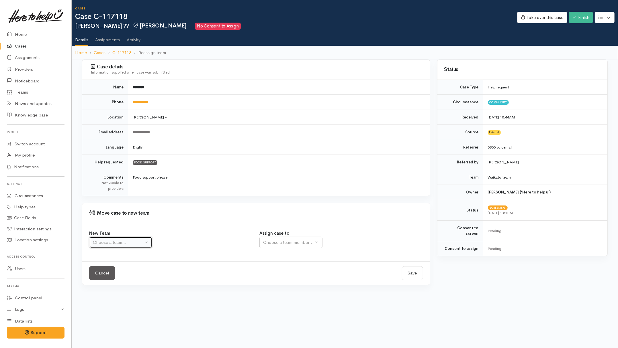
click at [105, 242] on div "Choose a team..." at bounding box center [118, 242] width 50 height 7
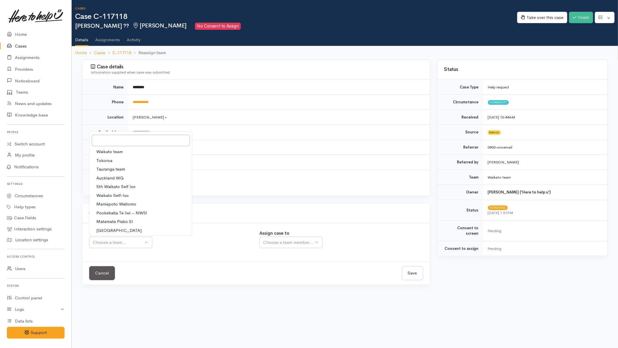
drag, startPoint x: 101, startPoint y: 150, endPoint x: 110, endPoint y: 152, distance: 9.4
click at [101, 151] on span "Waikato team" at bounding box center [109, 152] width 26 height 7
select select "1"
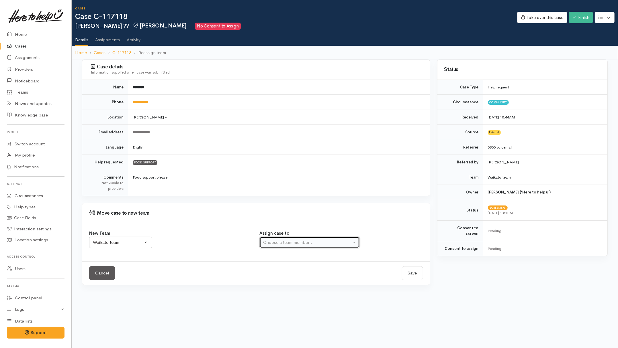
drag, startPoint x: 295, startPoint y: 246, endPoint x: 294, endPoint y: 239, distance: 6.1
click at [295, 244] on div "Choose a team member..." at bounding box center [307, 242] width 88 height 7
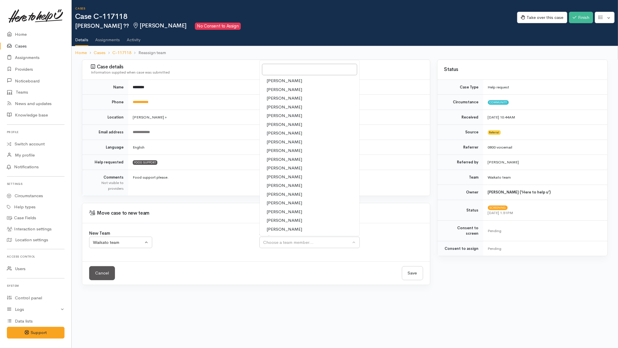
click at [274, 193] on span "Nicole Rusk" at bounding box center [284, 194] width 36 height 7
select select "2314"
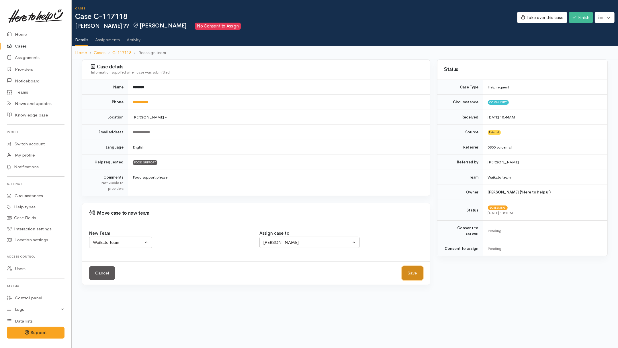
click at [412, 271] on button "Save" at bounding box center [412, 273] width 21 height 14
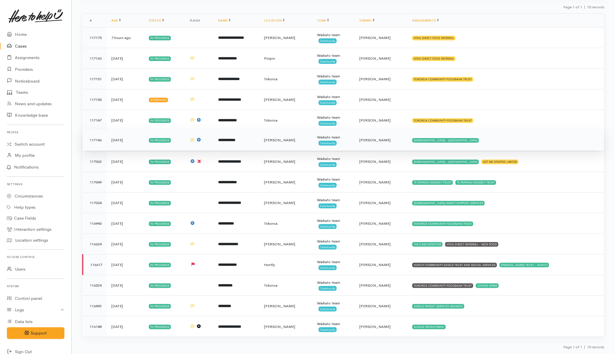
scroll to position [72, 0]
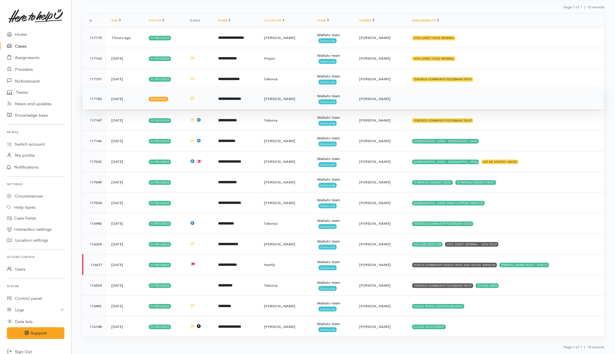
click at [477, 95] on td at bounding box center [506, 99] width 197 height 21
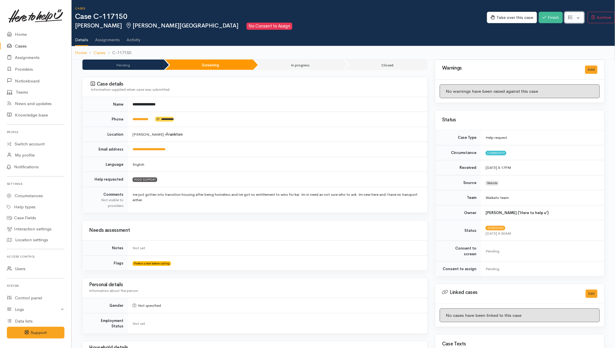
click at [492, 16] on button "button" at bounding box center [575, 18] width 20 height 12
click at [492, 46] on link "Re-assign team" at bounding box center [553, 48] width 61 height 9
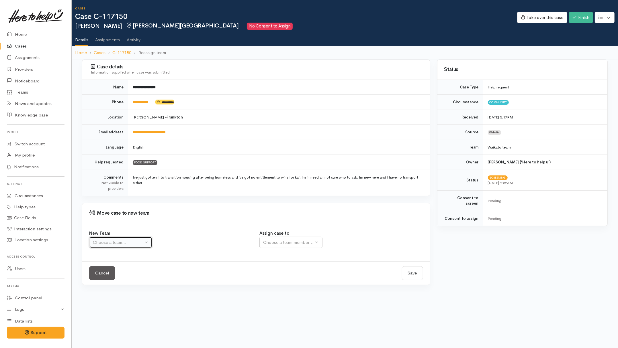
click at [117, 247] on button "Choose a team..." at bounding box center [120, 243] width 63 height 12
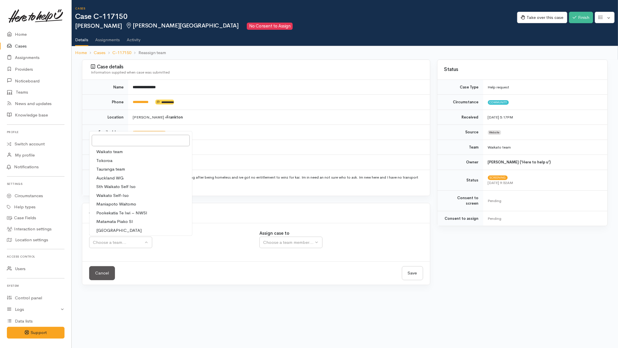
click at [108, 154] on span "Waikato team" at bounding box center [109, 152] width 26 height 7
select select "1"
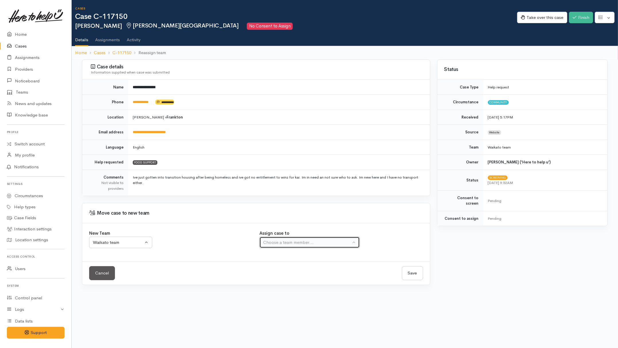
click at [287, 245] on div "Choose a team member..." at bounding box center [307, 242] width 88 height 7
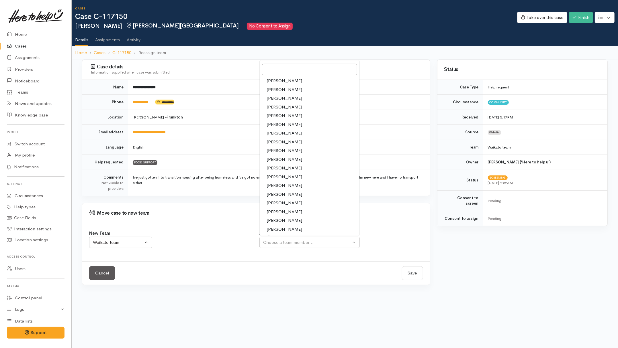
click at [281, 166] on span "Kyleigh Pike" at bounding box center [284, 168] width 36 height 7
select select "1759"
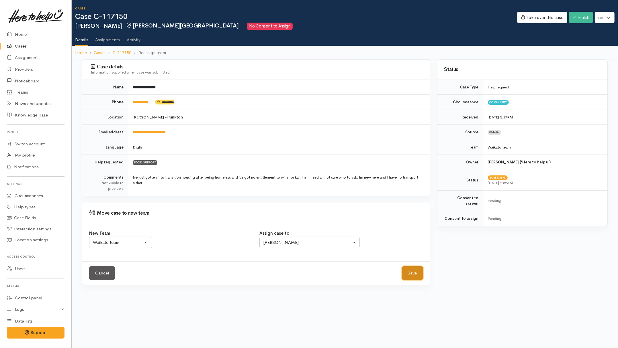
click at [412, 274] on button "Save" at bounding box center [412, 273] width 21 height 14
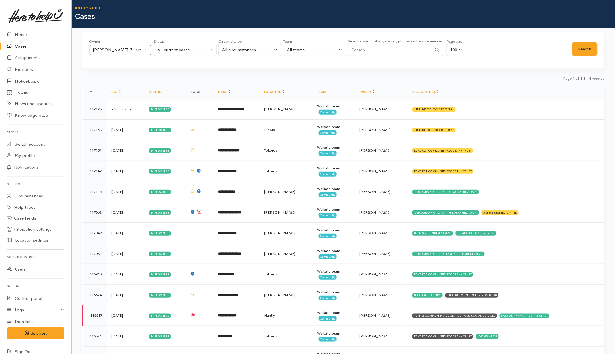
click at [141, 52] on div "Priyanka Duggal ('Here to help u')" at bounding box center [118, 50] width 50 height 7
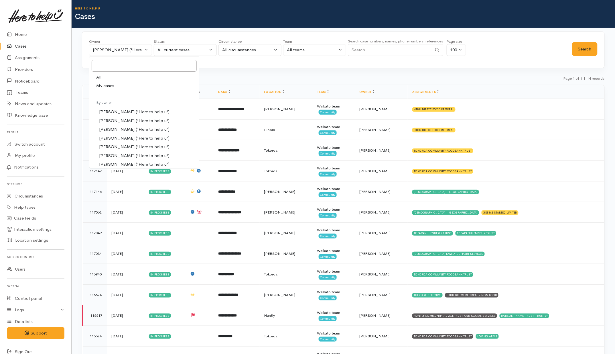
click at [119, 76] on link "All" at bounding box center [144, 77] width 110 height 9
select select "-1"
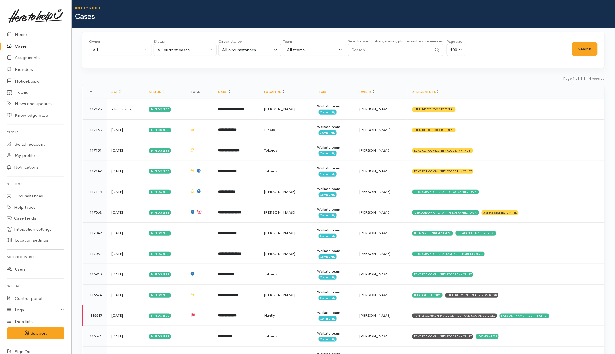
click at [388, 50] on input "Search" at bounding box center [390, 50] width 84 height 12
click at [586, 54] on button "Search" at bounding box center [584, 49] width 25 height 14
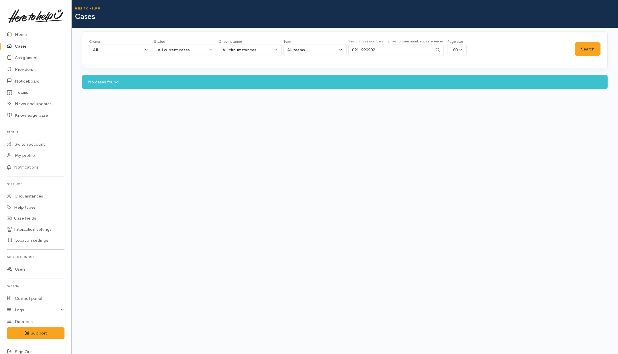
drag, startPoint x: 412, startPoint y: 49, endPoint x: 341, endPoint y: 49, distance: 70.8
click at [341, 49] on div "Owner All My cases Aandrea Murray ('Here to help u') Akash Prakash ('Here to he…" at bounding box center [332, 49] width 486 height 21
type input "078463314"
click at [590, 56] on div "Search" at bounding box center [587, 49] width 25 height 21
click at [592, 48] on button "Search" at bounding box center [587, 49] width 25 height 14
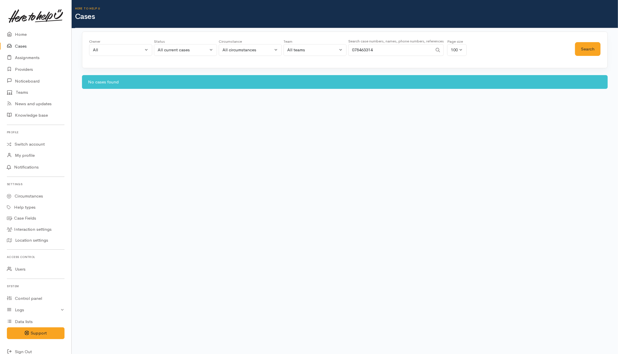
drag, startPoint x: 405, startPoint y: 50, endPoint x: 349, endPoint y: 53, distance: 56.3
click at [350, 53] on input "078463314" at bounding box center [390, 50] width 84 height 12
click at [193, 49] on div "All current cases" at bounding box center [183, 50] width 50 height 7
click at [168, 153] on link "All" at bounding box center [185, 155] width 62 height 9
select select "All"
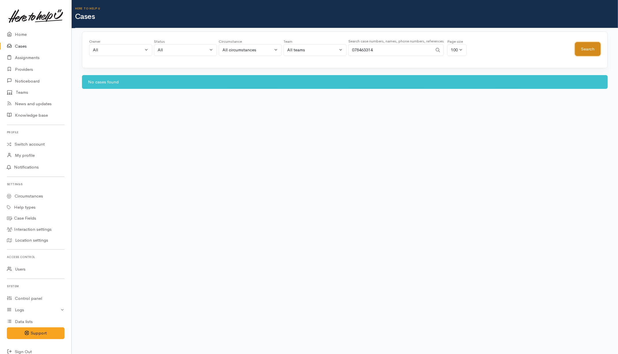
click at [592, 49] on button "Search" at bounding box center [587, 49] width 25 height 14
drag, startPoint x: 397, startPoint y: 46, endPoint x: 333, endPoint y: 56, distance: 65.0
click at [333, 56] on div "Owner All My cases Aandrea Murray ('Here to help u') Akash Prakash ('Here to he…" at bounding box center [332, 49] width 486 height 21
type input "Pamela Wa"
click at [580, 50] on button "Search" at bounding box center [587, 49] width 25 height 14
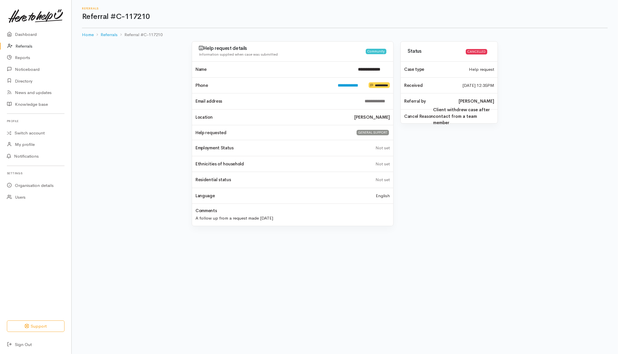
drag, startPoint x: 19, startPoint y: 45, endPoint x: 23, endPoint y: 45, distance: 4.3
click at [19, 45] on link "Referrals" at bounding box center [35, 46] width 71 height 12
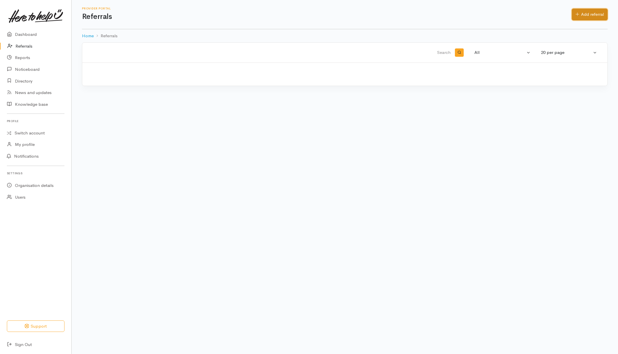
click at [586, 16] on link "Add referral" at bounding box center [590, 15] width 36 height 12
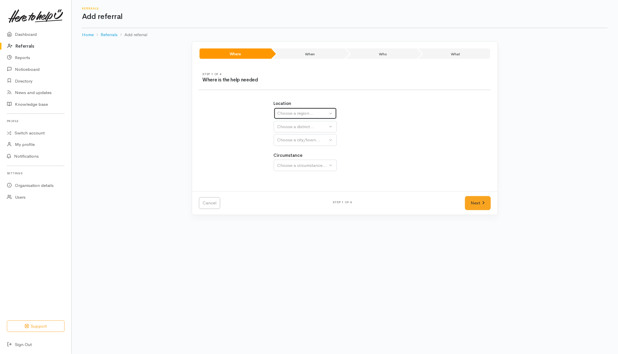
click at [305, 116] on div "Choose a region..." at bounding box center [302, 113] width 50 height 7
click at [284, 150] on span "Waikato" at bounding box center [303, 149] width 45 height 7
select select "3"
select select
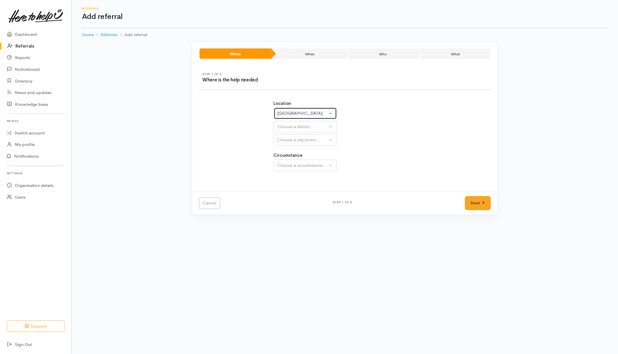
select select
click at [292, 129] on div "Choose a district..." at bounding box center [317, 126] width 81 height 7
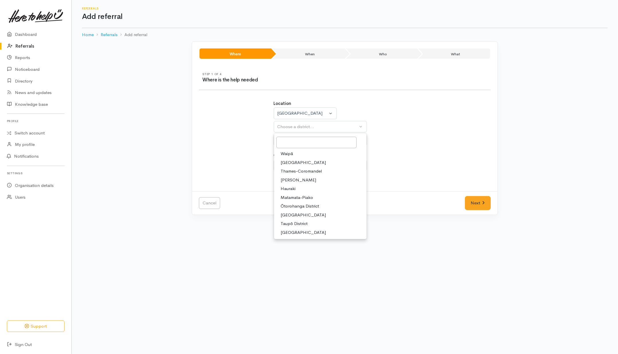
click at [286, 181] on span "[PERSON_NAME]" at bounding box center [299, 180] width 36 height 7
select select "4"
select select
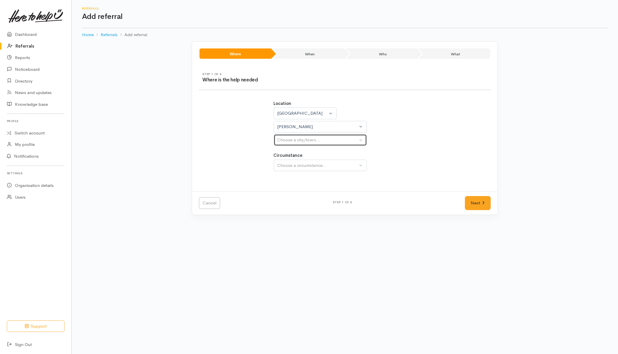
click at [304, 138] on div "Choose a city/town..." at bounding box center [317, 140] width 81 height 7
click at [296, 170] on span "[PERSON_NAME]" at bounding box center [299, 167] width 36 height 7
select select "1"
click at [297, 165] on div "Choose a circumstance..." at bounding box center [317, 165] width 81 height 7
click at [291, 196] on span "Community" at bounding box center [292, 192] width 22 height 7
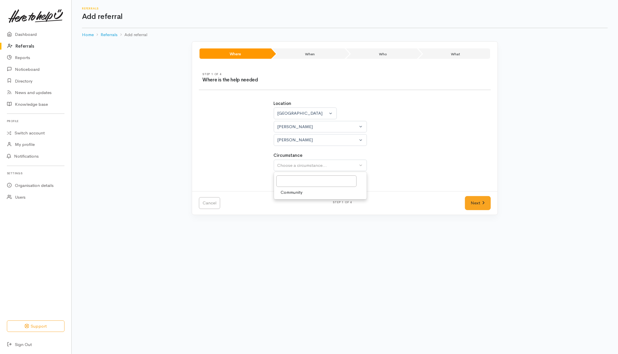
select select "2"
drag, startPoint x: 482, startPoint y: 201, endPoint x: 470, endPoint y: 200, distance: 11.8
click at [482, 201] on icon at bounding box center [483, 203] width 3 height 4
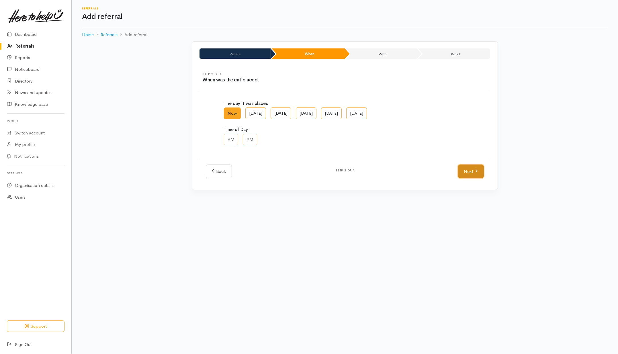
click at [463, 171] on link "Next" at bounding box center [471, 171] width 26 height 14
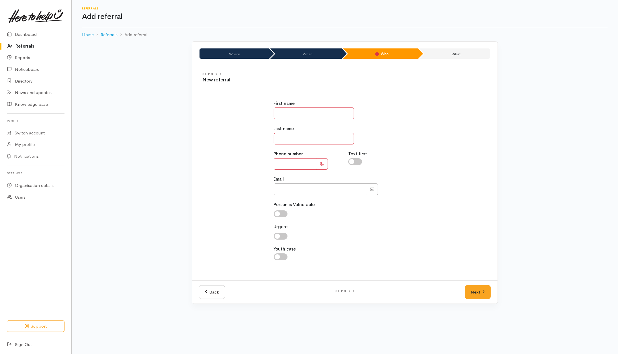
click at [289, 164] on input "text" at bounding box center [295, 164] width 43 height 12
type input "**********"
click at [308, 115] on input "text" at bounding box center [314, 113] width 80 height 12
type input "****"
click at [287, 142] on input "text" at bounding box center [314, 139] width 80 height 12
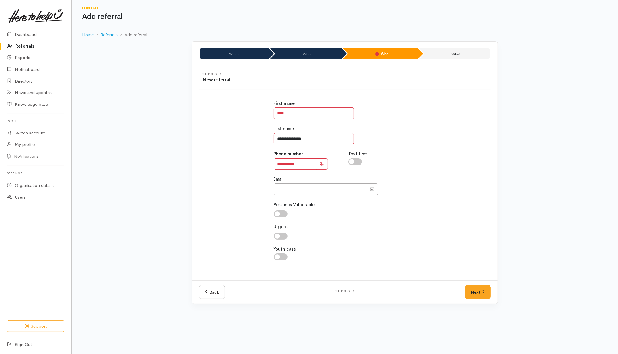
type input "**********"
click at [354, 160] on input "checkbox" at bounding box center [355, 161] width 14 height 7
checkbox input "true"
click at [328, 139] on input "**********" at bounding box center [314, 139] width 80 height 12
type input "**********"
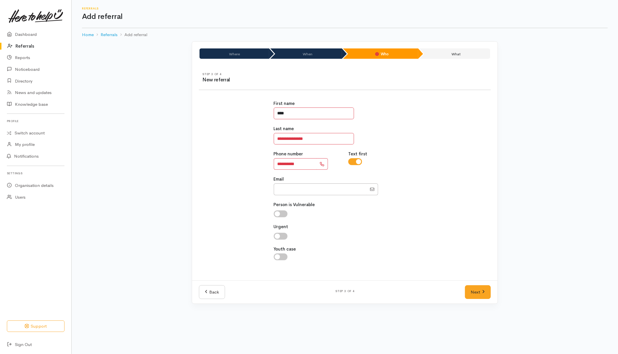
click at [307, 112] on input "****" at bounding box center [314, 113] width 80 height 12
type input "*****"
click at [486, 295] on link "Next" at bounding box center [478, 292] width 26 height 14
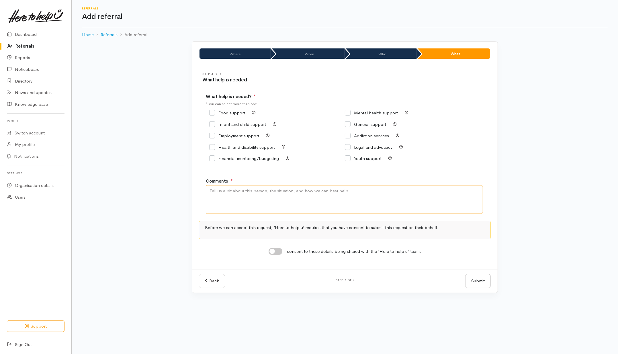
drag, startPoint x: 285, startPoint y: 198, endPoint x: 289, endPoint y: 190, distance: 8.5
click at [289, 192] on textarea "Comments" at bounding box center [344, 199] width 277 height 29
type textarea "P"
type textarea "Need kai ----Please check for correct name and edit if need to----"
click at [211, 113] on input "Food support" at bounding box center [227, 113] width 36 height 4
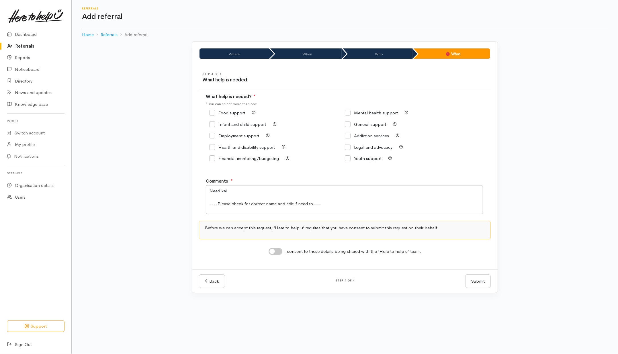
checkbox input "true"
click at [279, 254] on input "I consent to these details being shared with the 'Here to help u' team." at bounding box center [275, 251] width 14 height 7
checkbox input "true"
click at [483, 278] on button "Submit" at bounding box center [477, 281] width 25 height 14
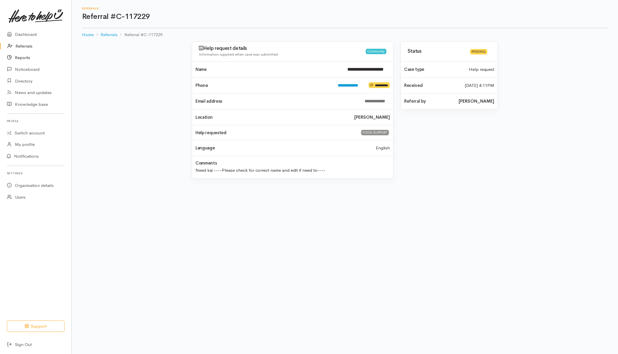
drag, startPoint x: 23, startPoint y: 48, endPoint x: 56, endPoint y: 54, distance: 33.7
click at [23, 48] on link "Referrals" at bounding box center [35, 46] width 71 height 12
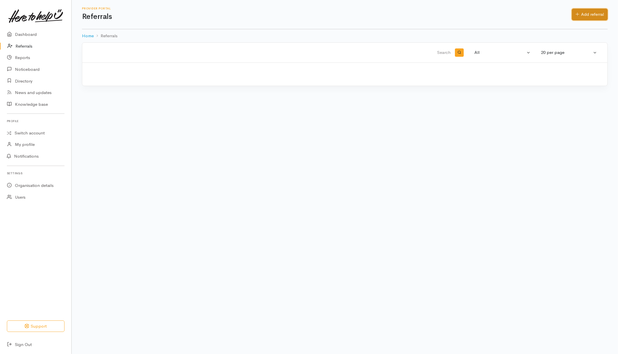
click at [591, 16] on link "Add referral" at bounding box center [590, 15] width 36 height 12
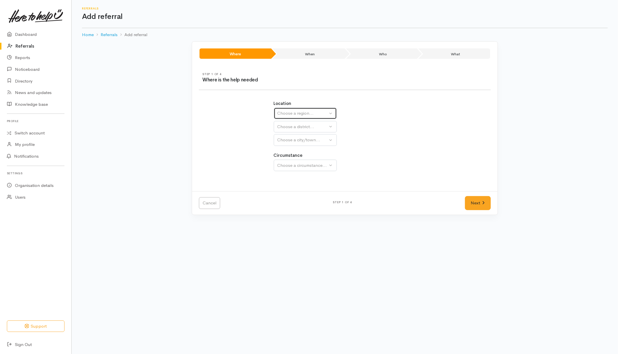
click at [290, 112] on div "Choose a region..." at bounding box center [302, 113] width 50 height 7
click at [284, 151] on span "Waikato" at bounding box center [303, 149] width 45 height 7
select select "3"
select select
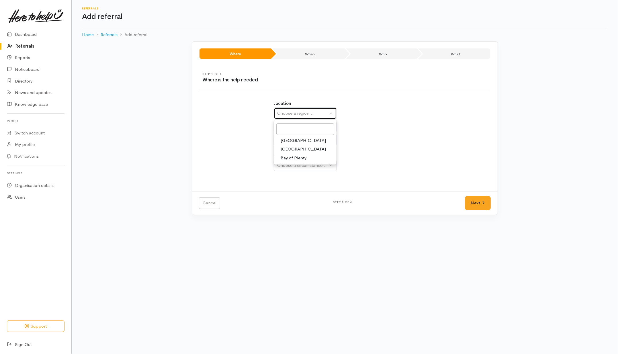
select select
click at [294, 129] on div "Choose a district..." at bounding box center [317, 126] width 81 height 7
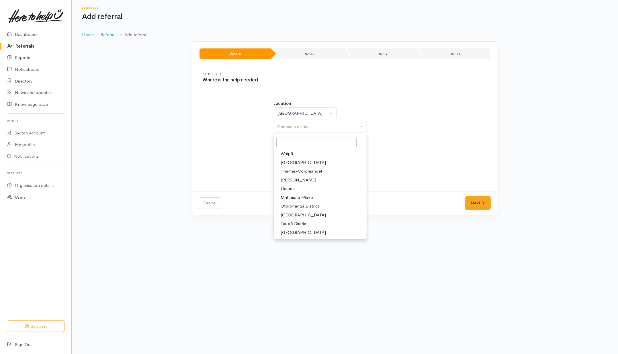
click at [285, 181] on span "[PERSON_NAME]" at bounding box center [299, 180] width 36 height 7
select select "4"
select select
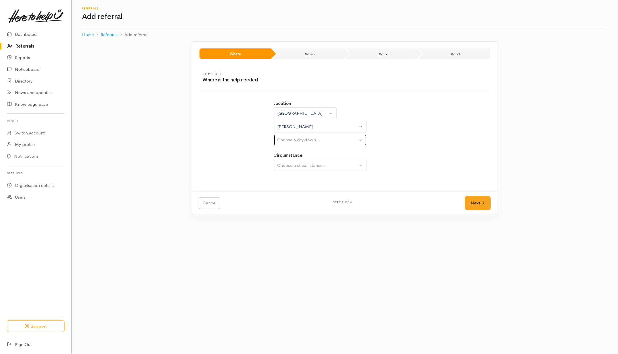
click at [289, 141] on div "Choose a city/town..." at bounding box center [317, 140] width 81 height 7
click at [290, 168] on span "[PERSON_NAME]" at bounding box center [299, 167] width 36 height 7
select select "1"
click at [292, 164] on div "Choose a circumstance..." at bounding box center [317, 165] width 81 height 7
click at [283, 195] on span "Community" at bounding box center [292, 192] width 22 height 7
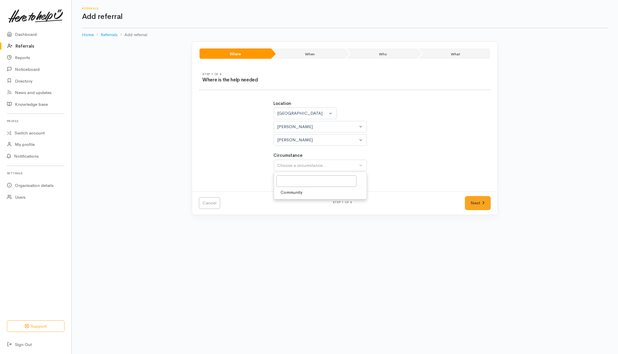
select select "2"
click at [481, 203] on link "Next" at bounding box center [478, 203] width 26 height 14
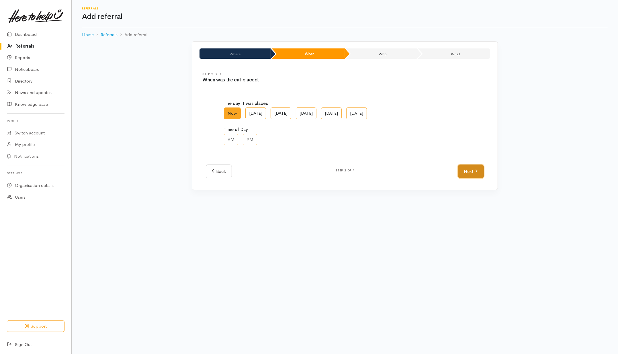
click at [466, 169] on link "Next" at bounding box center [471, 171] width 26 height 14
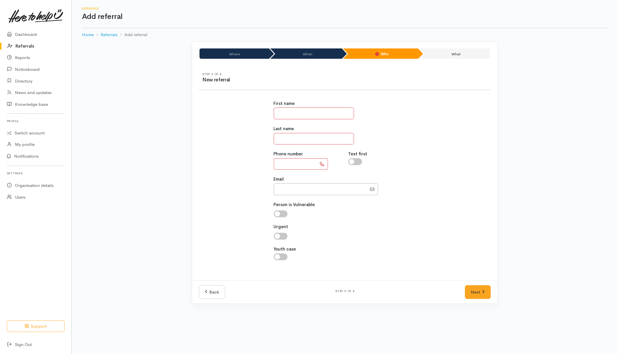
drag, startPoint x: 315, startPoint y: 113, endPoint x: 318, endPoint y: 101, distance: 12.6
click at [315, 113] on input "text" at bounding box center [314, 113] width 80 height 12
type input "******"
drag, startPoint x: 297, startPoint y: 139, endPoint x: 284, endPoint y: 136, distance: 13.4
click at [284, 136] on input "*******" at bounding box center [314, 139] width 80 height 12
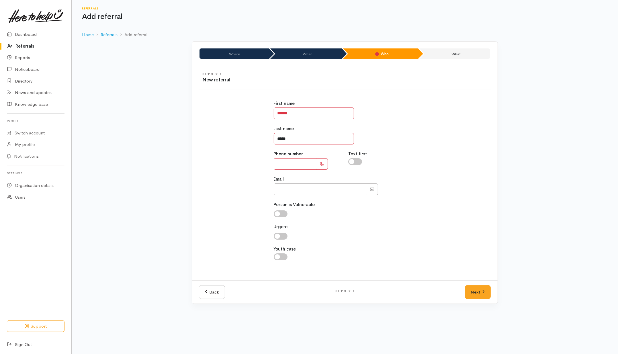
type input "*****"
click at [302, 164] on input "text" at bounding box center [295, 164] width 43 height 12
type input "*********"
click at [415, 154] on div "Text first" at bounding box center [382, 160] width 75 height 19
drag, startPoint x: 484, startPoint y: 290, endPoint x: 481, endPoint y: 288, distance: 3.1
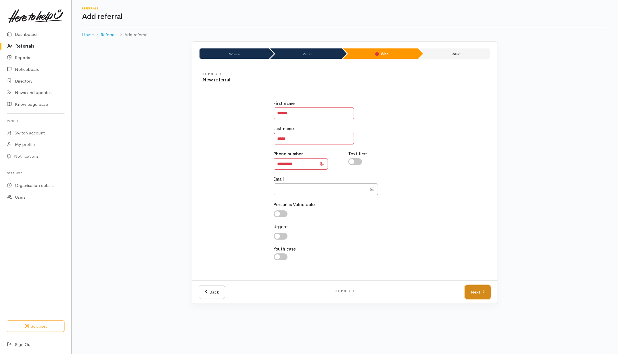
click at [484, 290] on link "Next" at bounding box center [478, 292] width 26 height 14
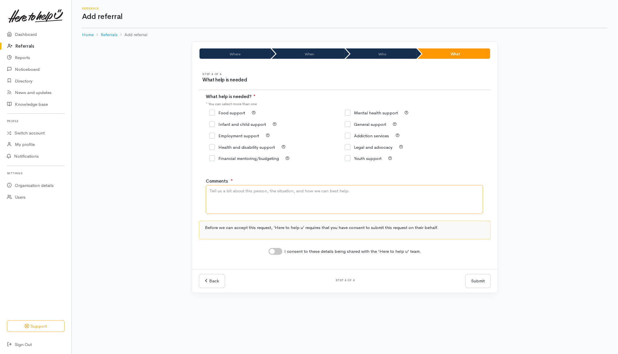
click at [341, 199] on textarea "Comments" at bounding box center [344, 199] width 277 height 29
type textarea "Enquiring about Super Connect support"
click at [236, 113] on input "Food support" at bounding box center [227, 113] width 36 height 4
checkbox input "true"
click at [278, 252] on input "I consent to these details being shared with the 'Here to help u' team." at bounding box center [275, 251] width 14 height 7
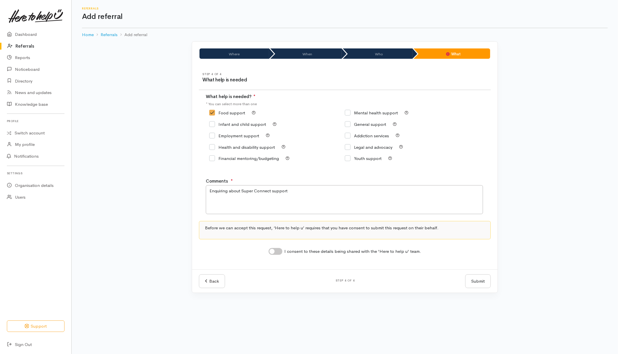
checkbox input "true"
click at [481, 282] on button "Submit" at bounding box center [477, 281] width 25 height 14
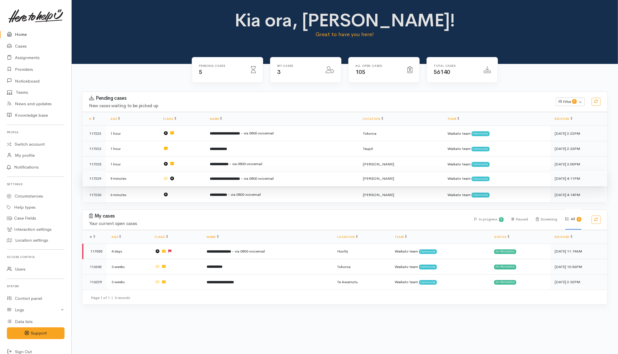
click at [196, 183] on td at bounding box center [181, 178] width 47 height 15
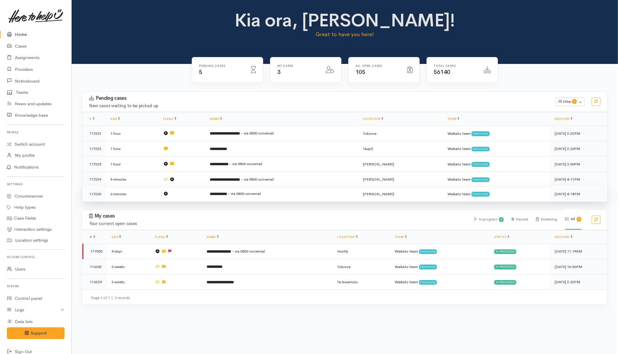
click at [194, 194] on td at bounding box center [181, 193] width 47 height 15
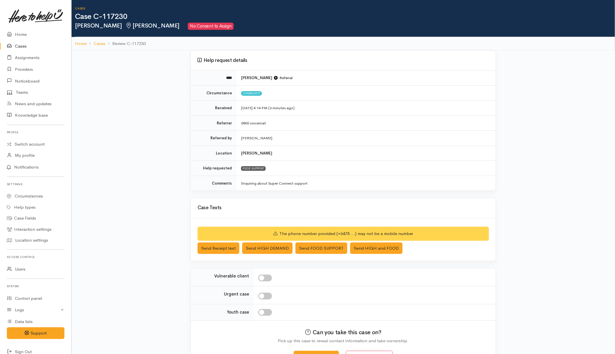
click at [261, 196] on div "Help request details **** [PERSON_NAME] Referral Circumstance Community Receive…" at bounding box center [343, 208] width 327 height 316
click at [281, 198] on div "Help request details **** [PERSON_NAME] Referral Circumstance Community Receive…" at bounding box center [343, 208] width 327 height 316
click at [224, 253] on button "Send Receipt text" at bounding box center [219, 248] width 42 height 12
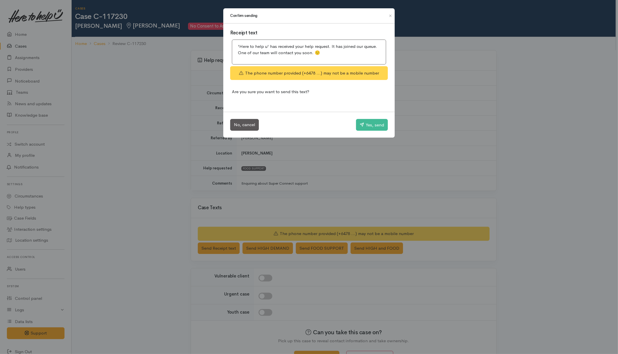
click at [359, 179] on div "Confirm sending Receipt text 'Here to help u' has received your help request. I…" at bounding box center [309, 177] width 618 height 354
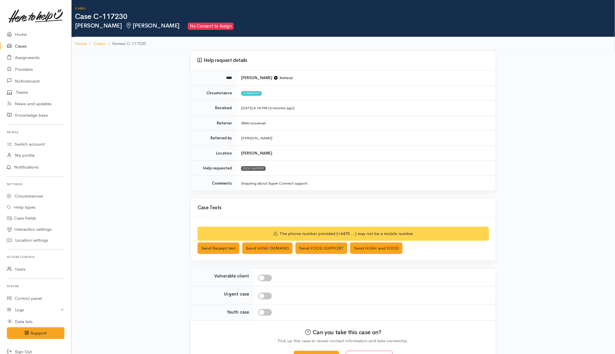
click at [186, 283] on div "Help request details **** Pamela Watts Referral Circumstance Community Received…" at bounding box center [343, 208] width 327 height 316
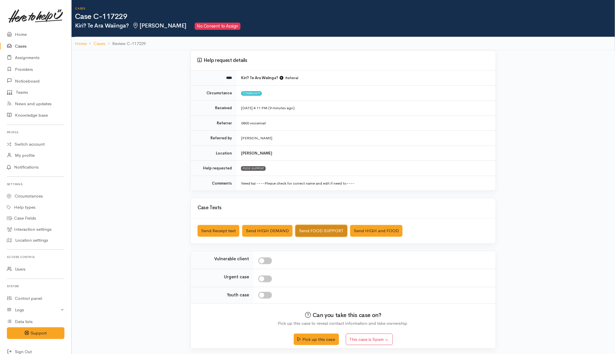
click at [344, 231] on button "Send FOOD SUPPORT" at bounding box center [322, 231] width 52 height 12
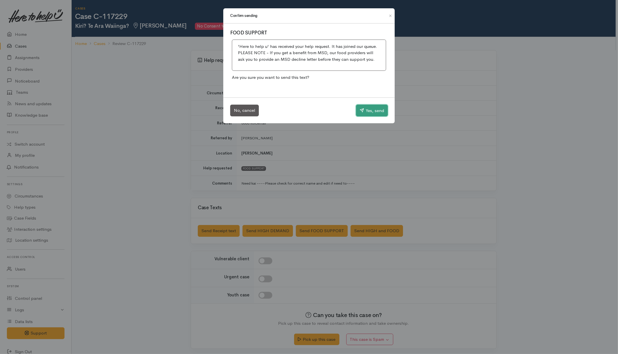
click at [387, 113] on button "Yes, send" at bounding box center [372, 111] width 32 height 12
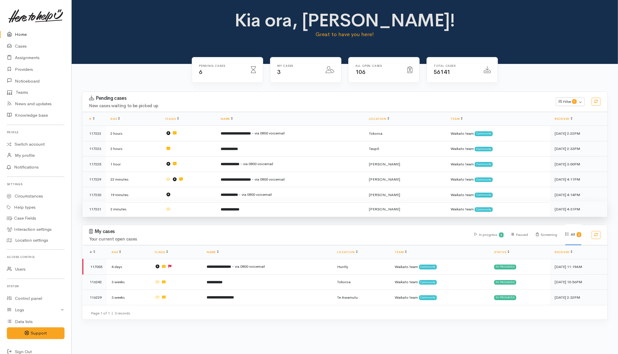
click at [196, 210] on td at bounding box center [188, 208] width 55 height 15
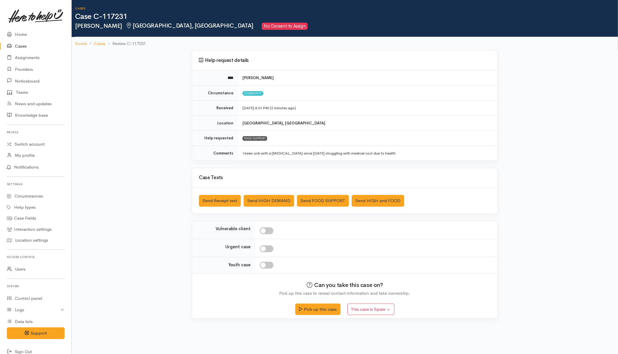
click at [310, 175] on h3 "Case Texts" at bounding box center [345, 177] width 292 height 5
click at [327, 203] on button "Send FOOD SUPPORT" at bounding box center [323, 201] width 52 height 12
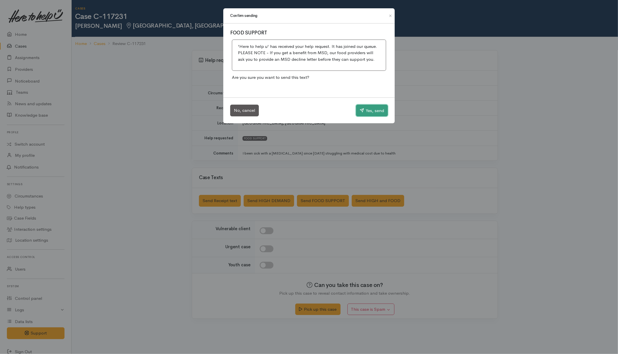
drag, startPoint x: 370, startPoint y: 111, endPoint x: 362, endPoint y: 111, distance: 8.0
click at [370, 111] on button "Yes, send" at bounding box center [372, 111] width 32 height 12
